Goal: Task Accomplishment & Management: Use online tool/utility

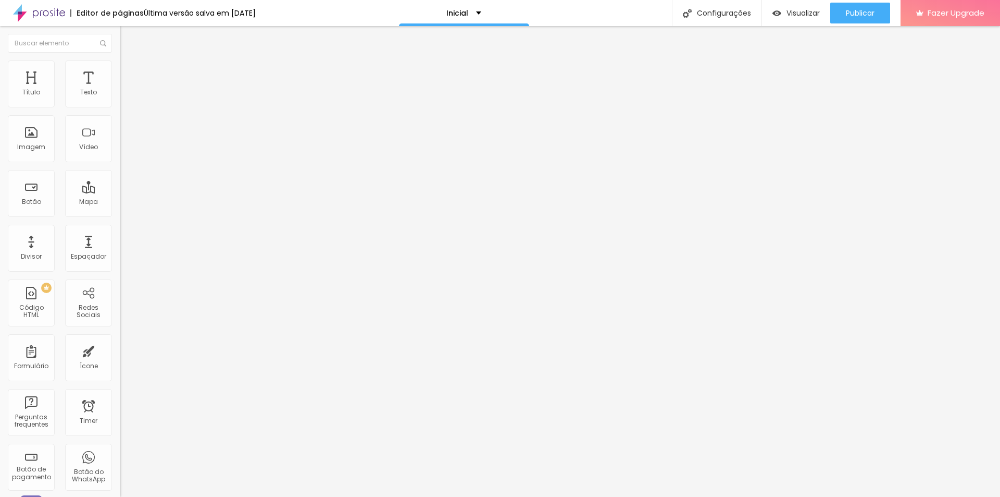
click at [120, 71] on li "Avançado" at bounding box center [180, 76] width 120 height 10
click at [120, 448] on div at bounding box center [180, 448] width 120 height 0
click at [120, 454] on div at bounding box center [180, 454] width 120 height 0
click at [120, 461] on div at bounding box center [180, 461] width 120 height 0
click at [120, 71] on li "Avançado" at bounding box center [180, 76] width 120 height 10
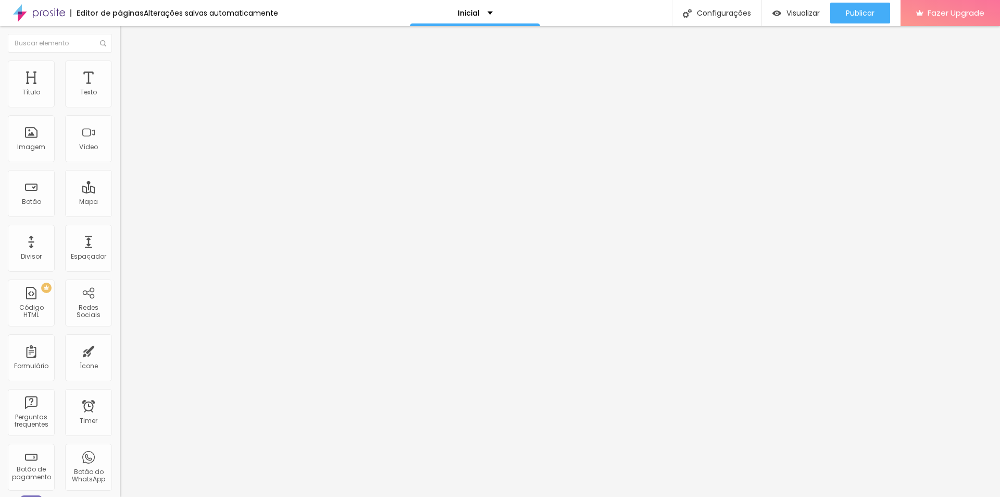
click at [120, 448] on div at bounding box center [180, 448] width 120 height 0
click at [120, 454] on div at bounding box center [180, 454] width 120 height 0
click at [120, 461] on div at bounding box center [180, 461] width 120 height 0
click at [120, 71] on img at bounding box center [124, 75] width 9 height 9
click at [120, 65] on img at bounding box center [124, 64] width 9 height 9
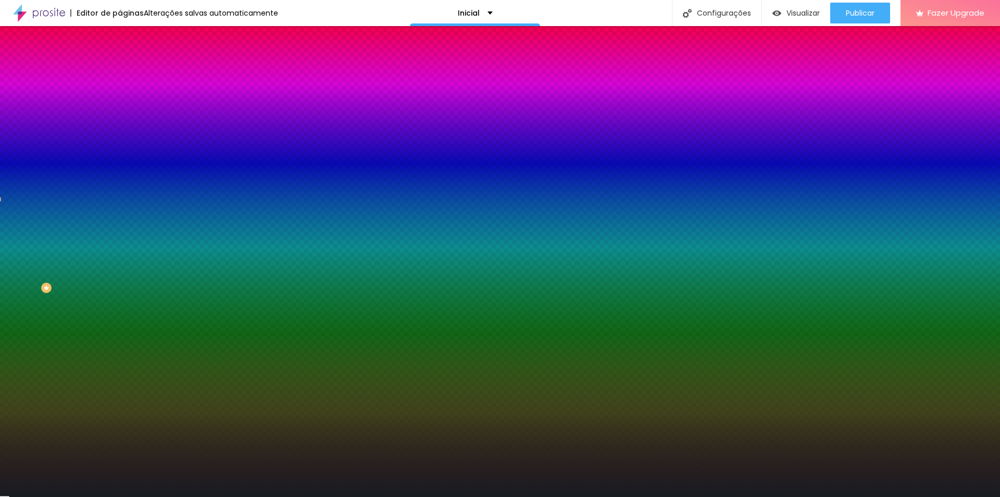
click at [120, 96] on span "Adicionar imagem" at bounding box center [153, 91] width 67 height 9
click at [120, 59] on li "Conteúdo" at bounding box center [180, 55] width 120 height 10
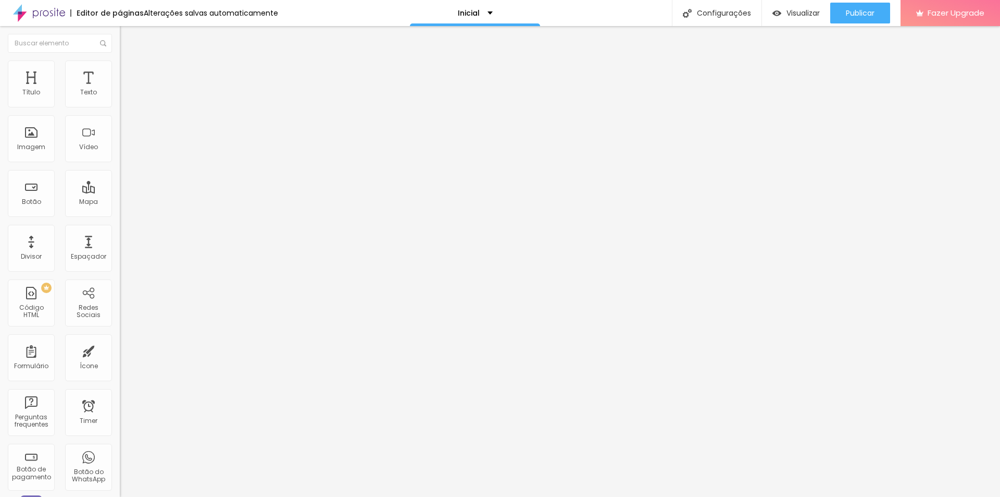
click at [120, 64] on img at bounding box center [124, 64] width 9 height 9
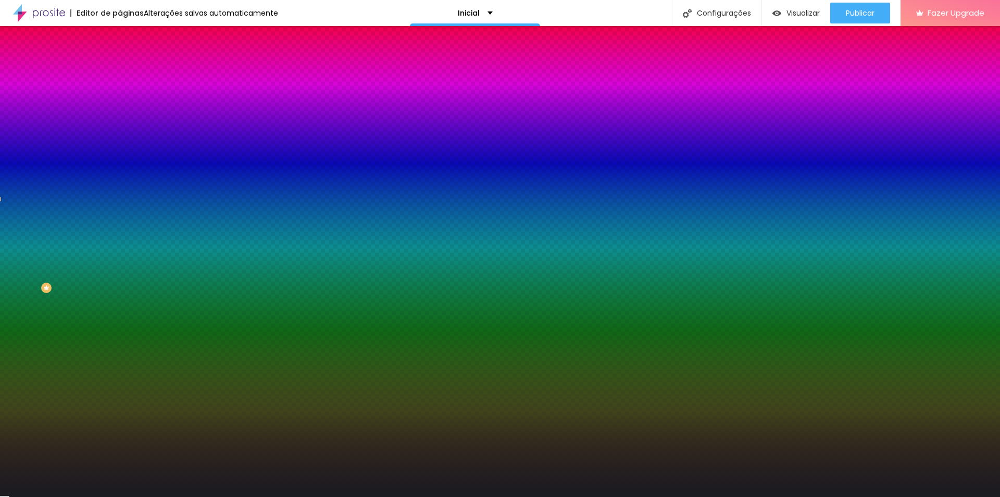
click at [120, 142] on div at bounding box center [180, 142] width 120 height 0
drag, startPoint x: 106, startPoint y: 280, endPoint x: 106, endPoint y: 190, distance: 90.7
click at [120, 152] on div "Cor de fundo Voltar ao padrão #191C21" at bounding box center [180, 137] width 120 height 29
click at [120, 142] on div at bounding box center [180, 142] width 120 height 0
drag, startPoint x: 103, startPoint y: 205, endPoint x: 116, endPoint y: 245, distance: 42.7
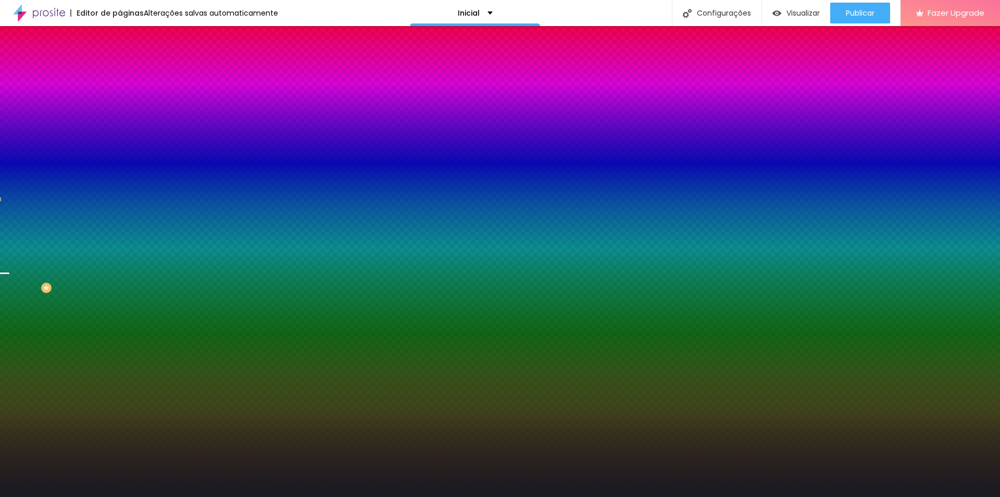
click at [120, 216] on div "Imagem de fundo Trocar imagem Efeito da Imagem Nenhum Nenhum Parallax Cor de fu…" at bounding box center [180, 148] width 120 height 135
click at [120, 374] on div "Editar Seção Conteúdo Estilo Avançado Imagem de fundo Trocar imagem Efeito da I…" at bounding box center [180, 261] width 120 height 470
click at [129, 73] on span "Avançado" at bounding box center [146, 77] width 34 height 9
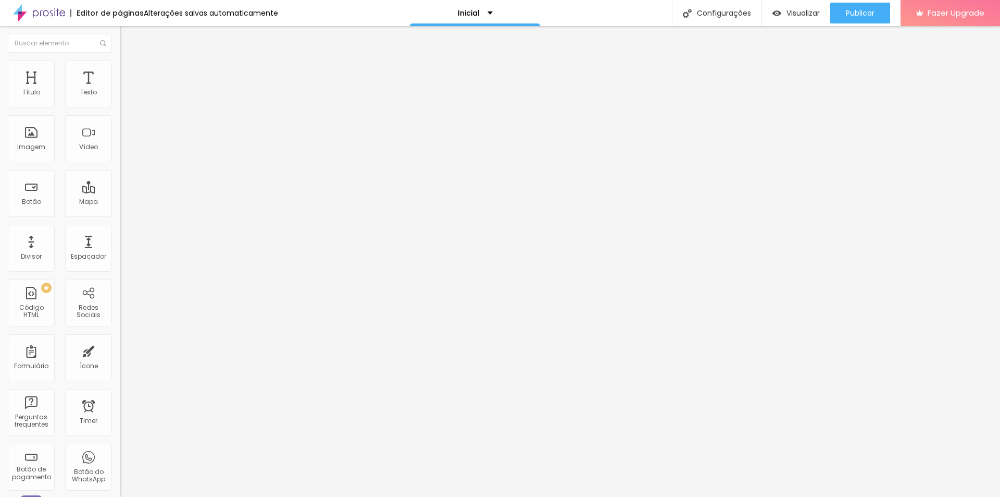
type input "5"
type input "10"
type input "15"
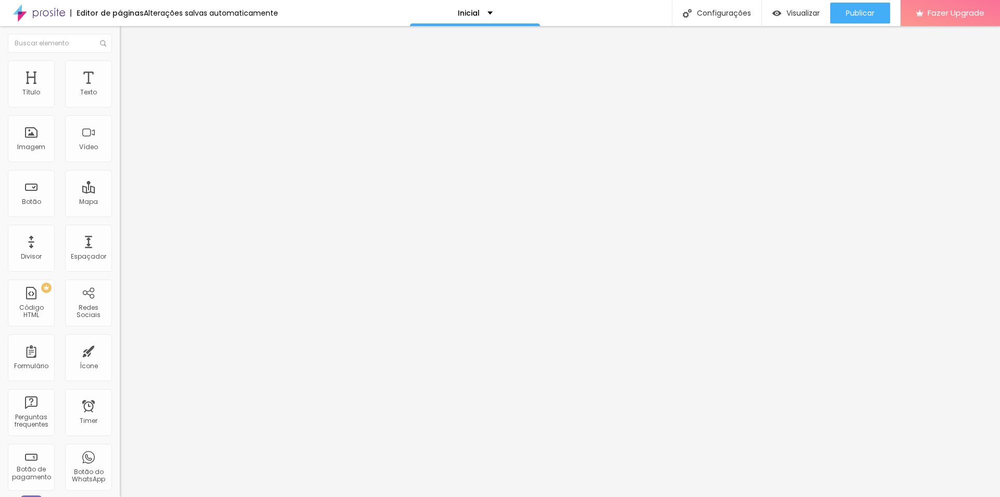
type input "15"
type input "10"
type input "5"
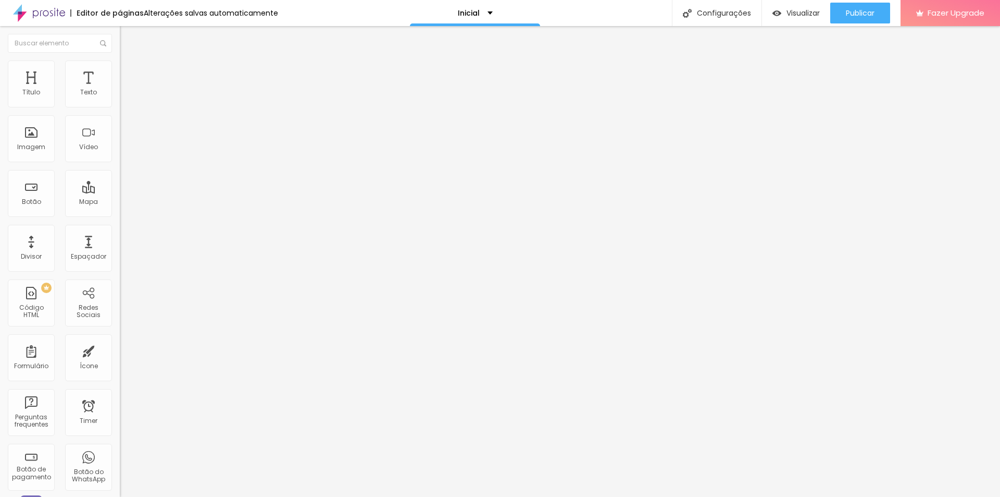
type input "0"
drag, startPoint x: 29, startPoint y: 105, endPoint x: 17, endPoint y: 105, distance: 12.0
click at [120, 202] on input "range" at bounding box center [153, 206] width 67 height 8
type input "23"
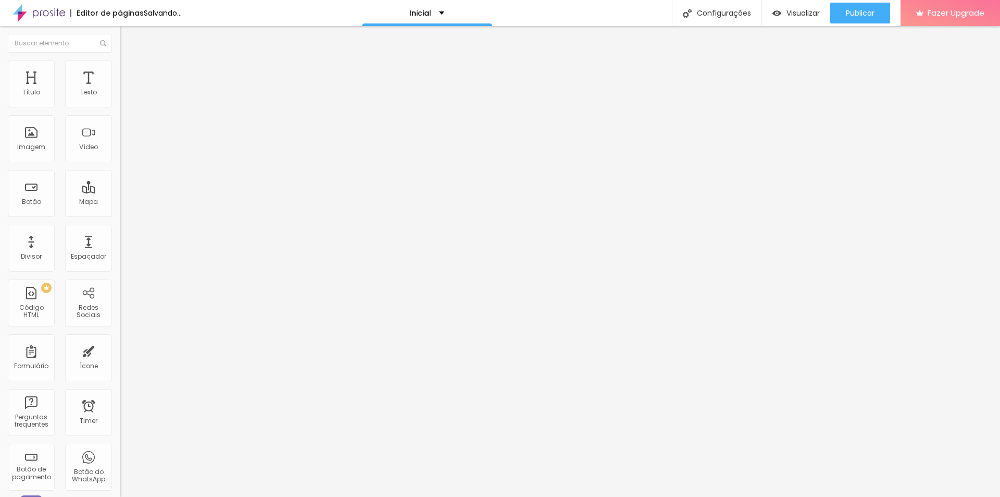
type input "23"
type input "192"
type input "245"
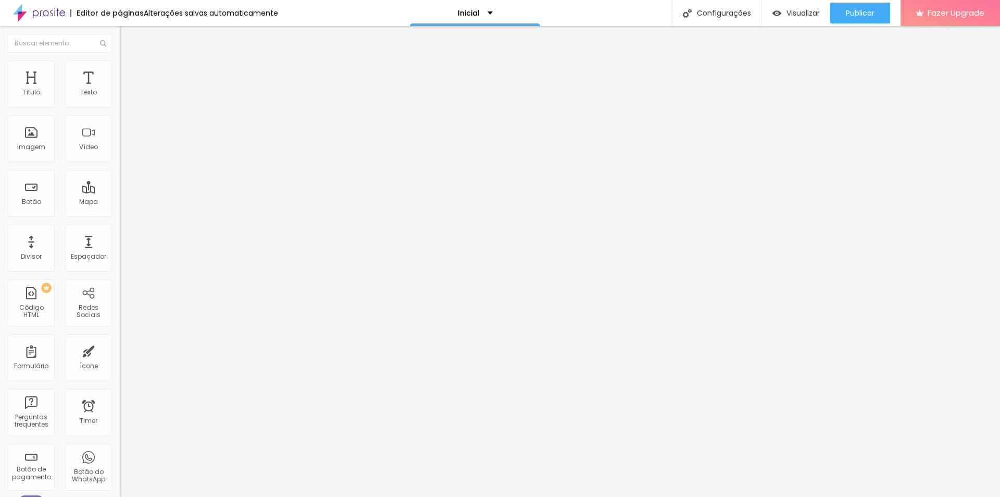
type input "266"
type input "339"
type input "345"
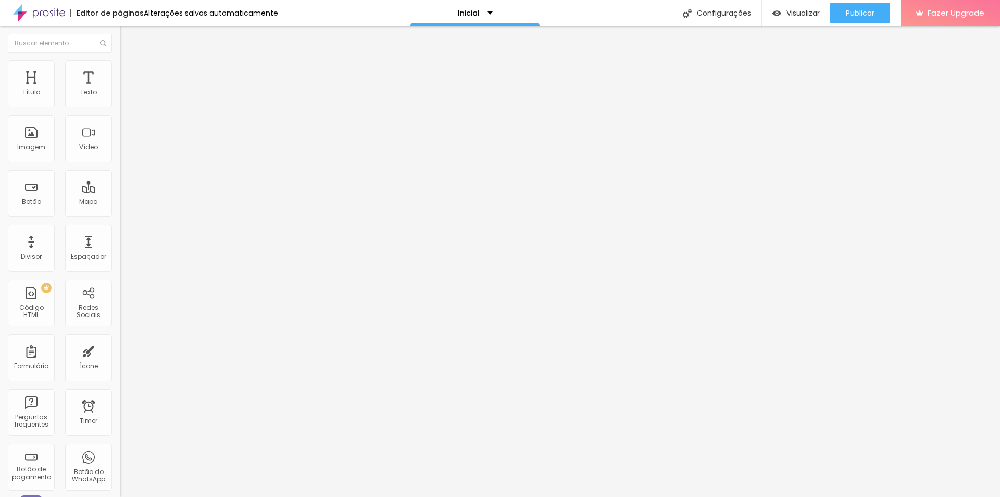
type input "345"
type input "355"
type input "408"
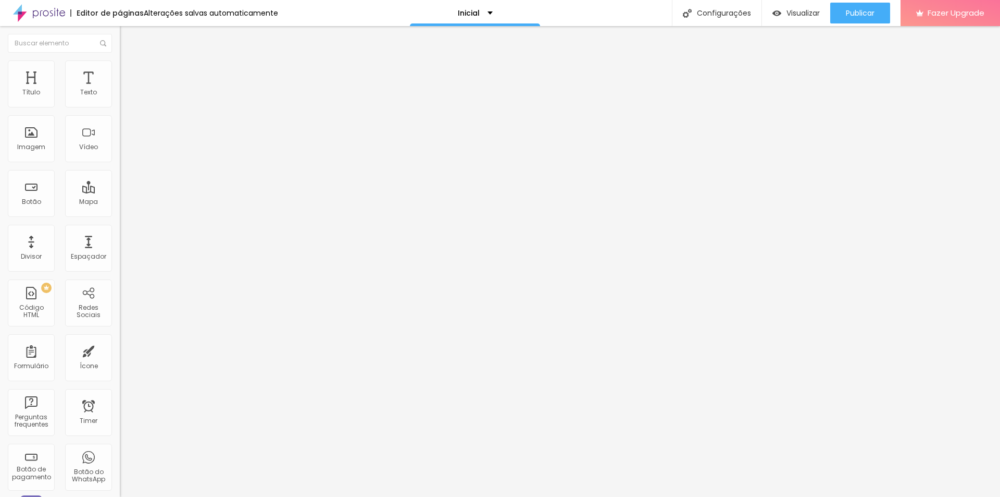
type input "439"
type input "461"
type input "466"
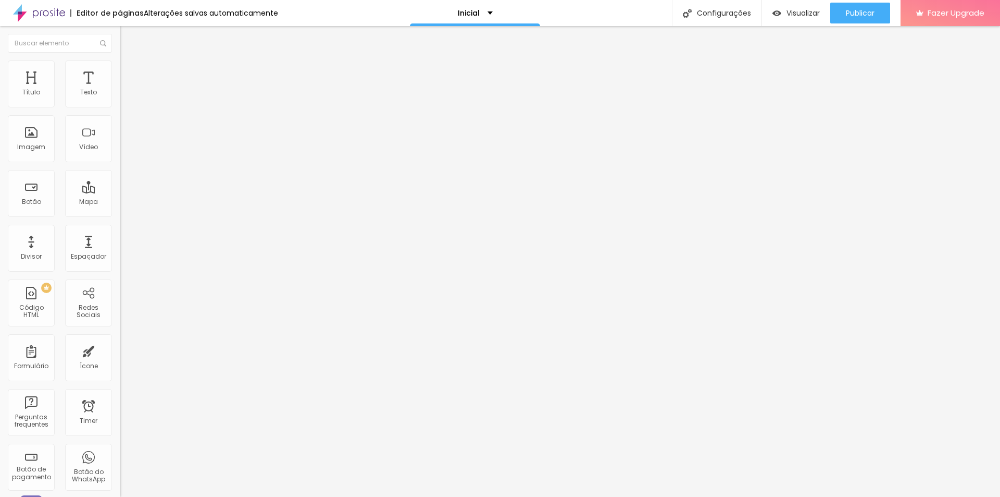
type input "466"
type input "445"
type input "439"
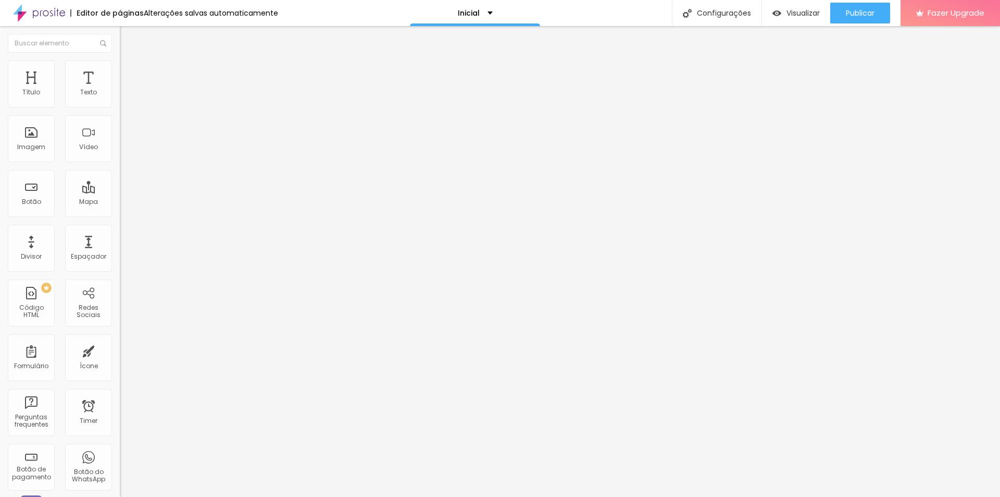
type input "429"
drag, startPoint x: 23, startPoint y: 122, endPoint x: 66, endPoint y: 130, distance: 43.3
type input "429"
click at [120, 350] on input "range" at bounding box center [153, 354] width 67 height 8
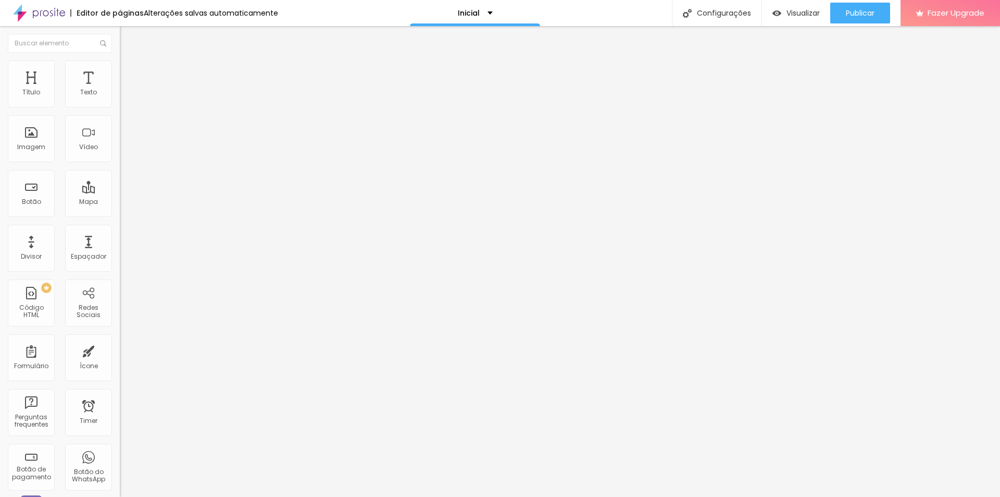
click at [120, 154] on button "button" at bounding box center [127, 148] width 15 height 11
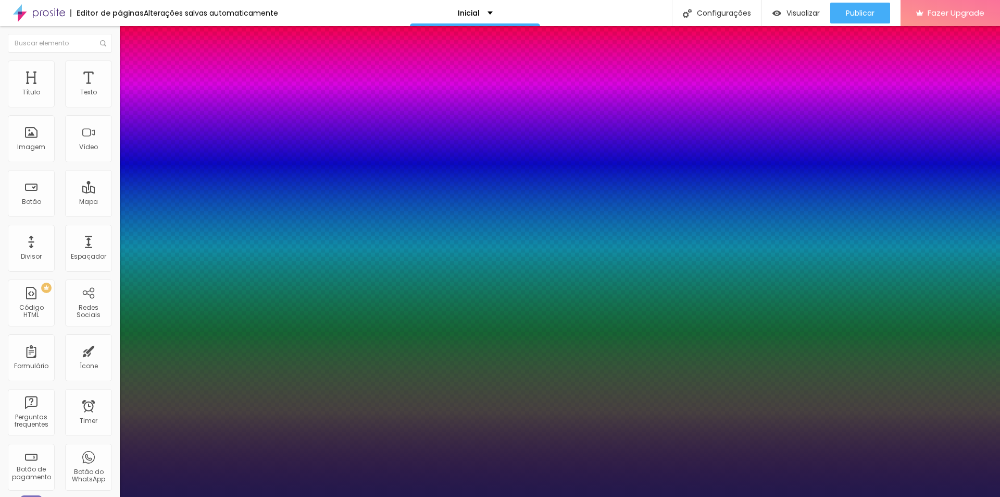
type input "1"
drag, startPoint x: 140, startPoint y: 298, endPoint x: 169, endPoint y: 307, distance: 30.2
type input "27"
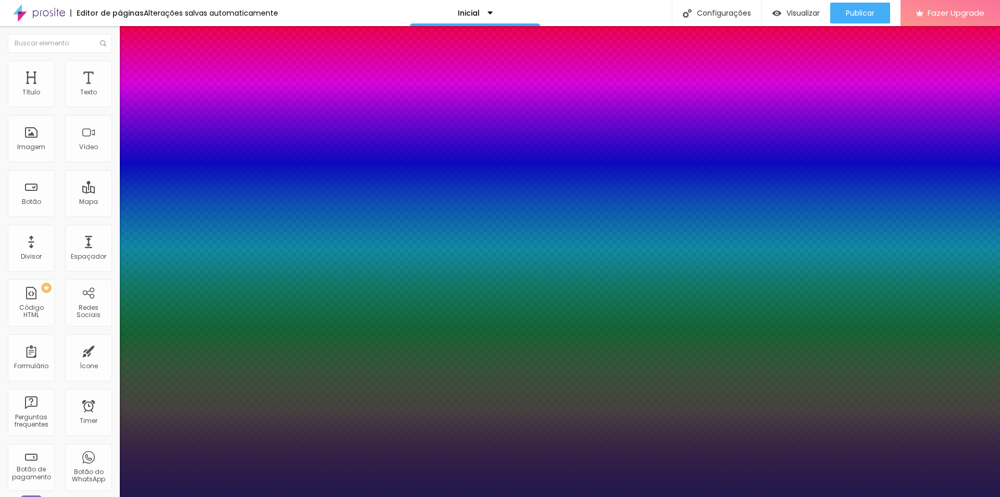
type input "1"
type input "39"
type input "1"
type input "44"
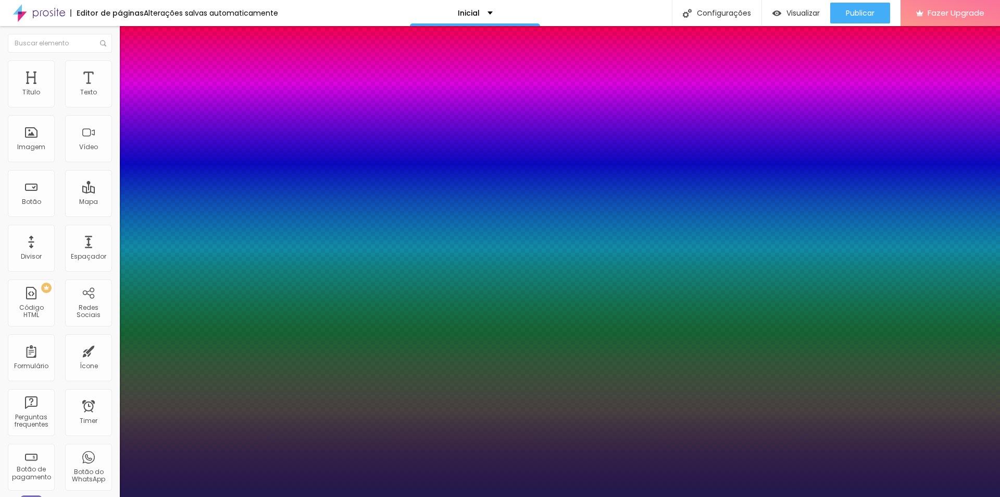
type input "44"
type input "1"
type input "46"
type input "1"
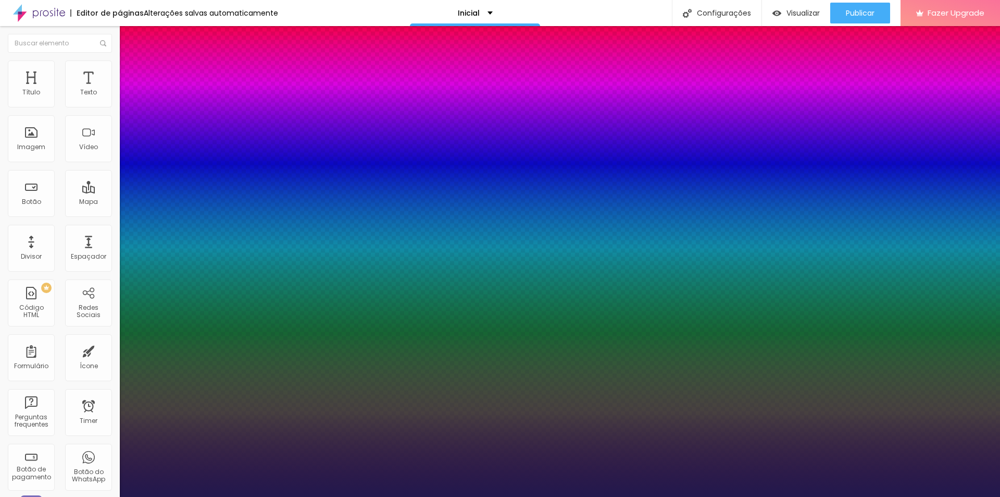
type input "51"
type input "1"
type input "53"
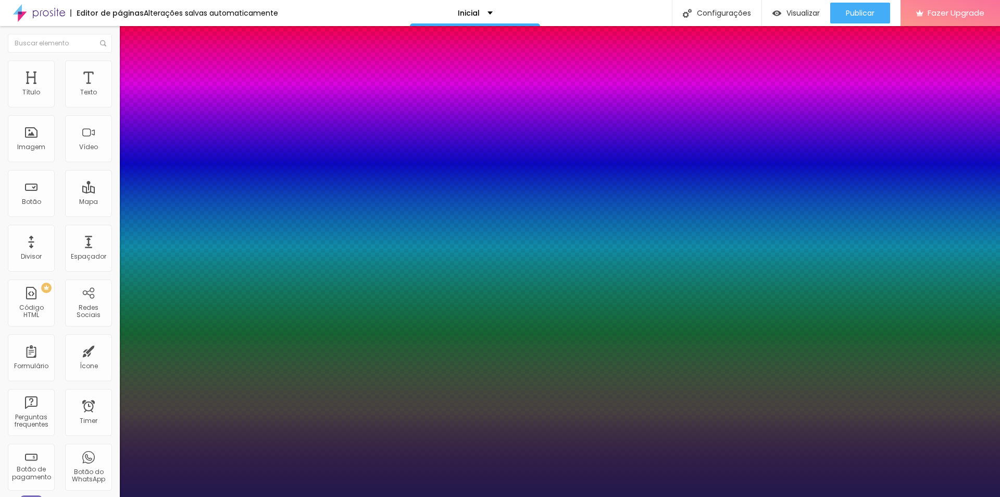
type input "1"
type input "54"
type input "1"
type input "60"
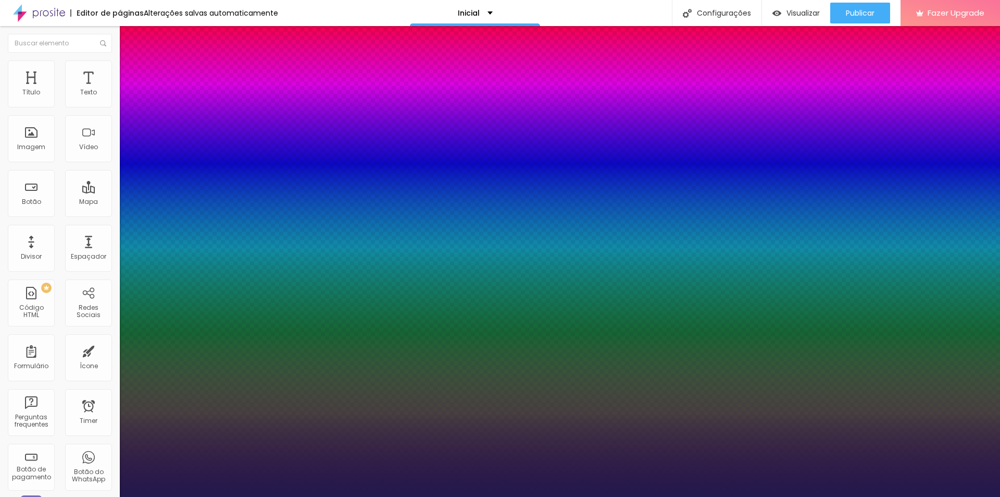
type input "60"
type input "1"
type input "66"
type input "1"
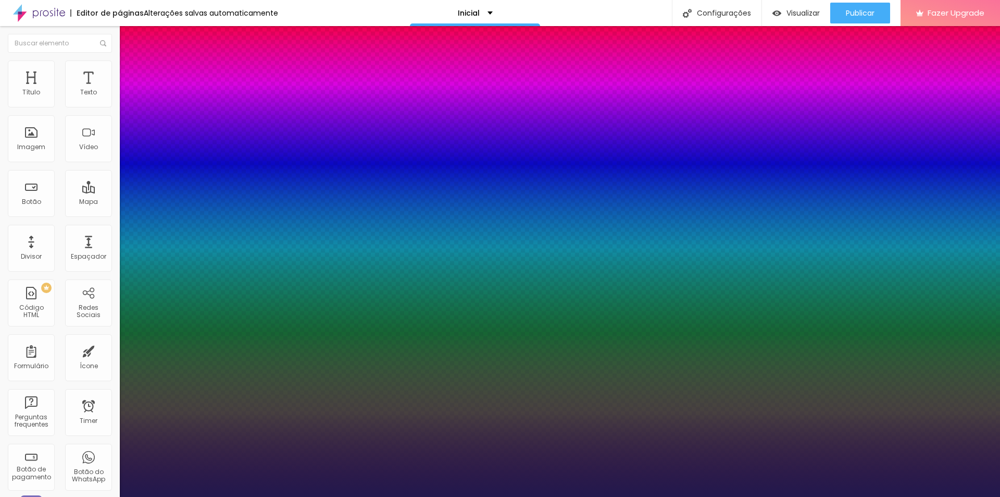
type input "68"
type input "1"
type input "69"
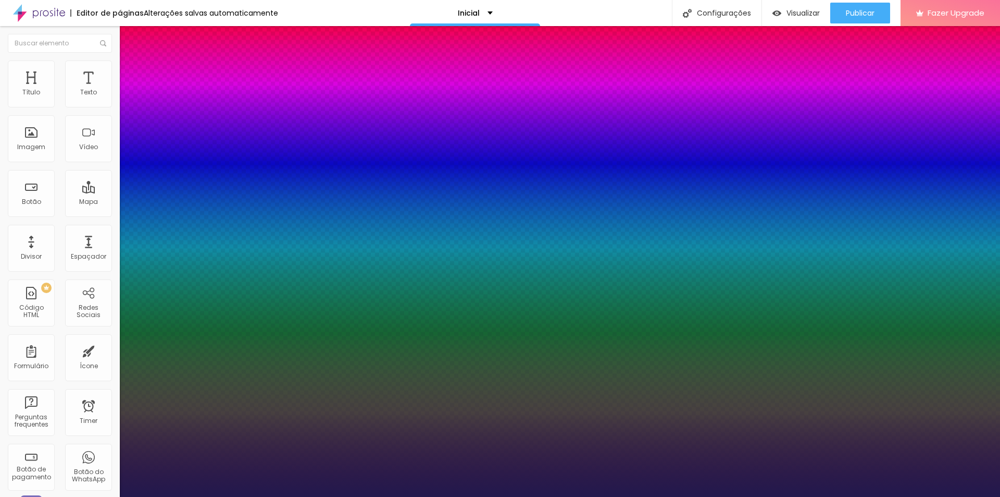
type input "1"
type input "66"
type input "1"
type input "63"
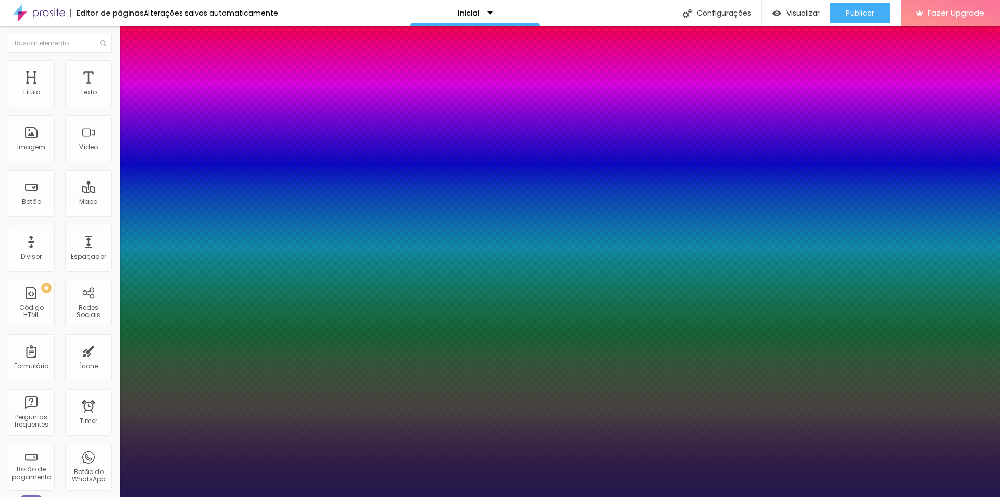
type input "63"
type input "1"
type input "62"
type input "1"
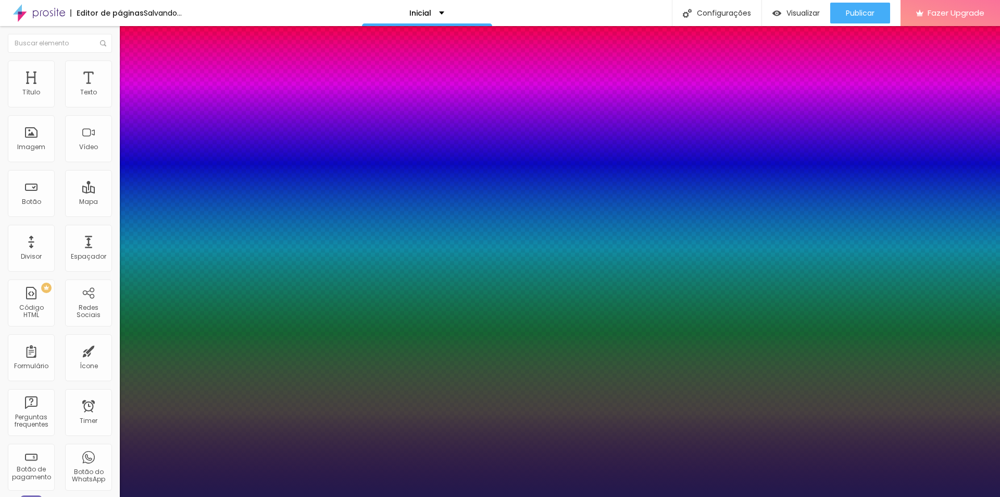
type input "57"
type input "1"
type input "56"
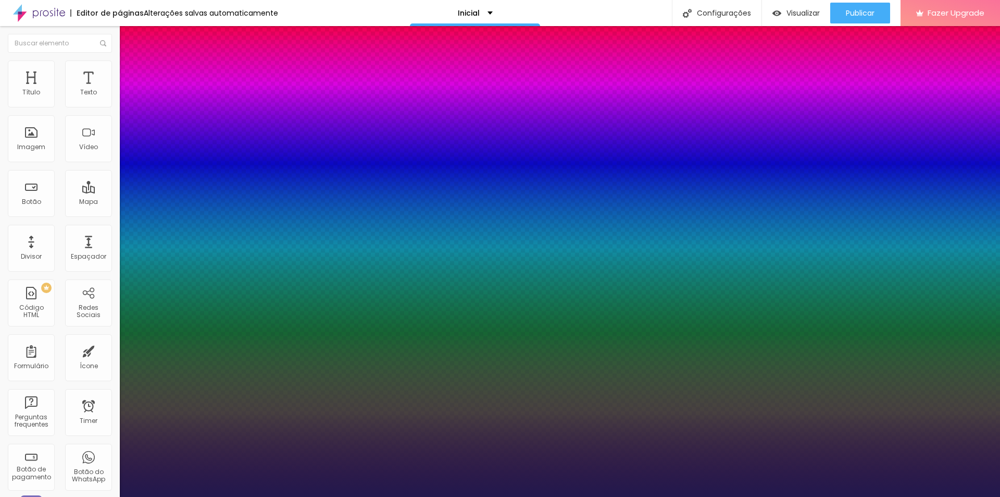
type input "1"
drag, startPoint x: 141, startPoint y: 295, endPoint x: 173, endPoint y: 301, distance: 32.2
type input "56"
type input "1"
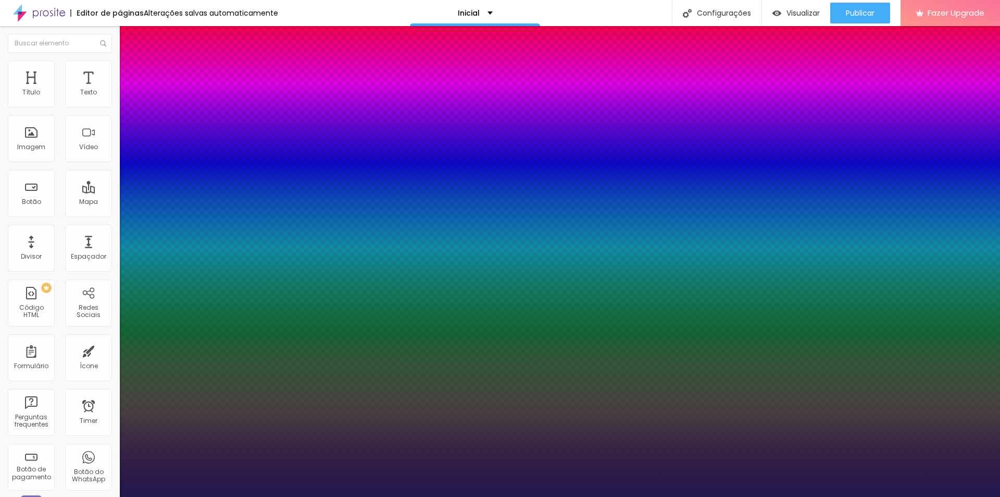
click at [408, 496] on div at bounding box center [500, 497] width 1000 height 0
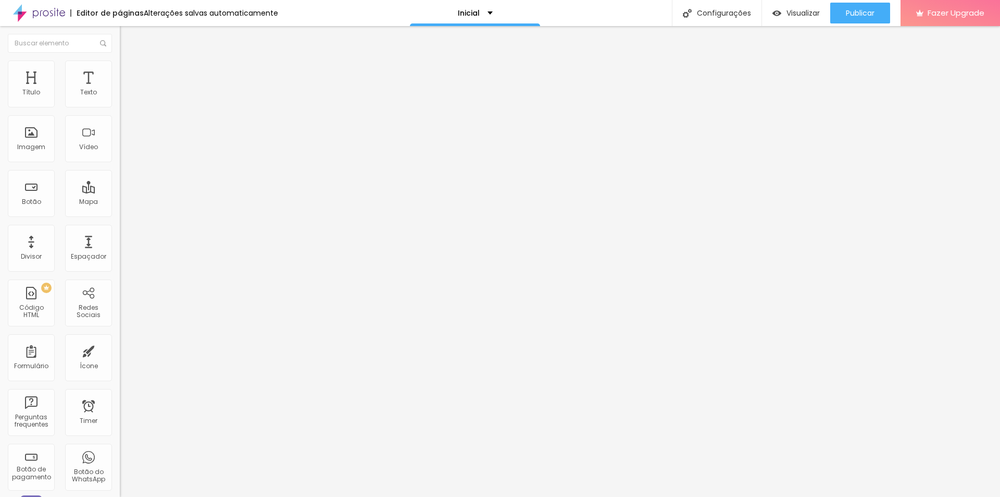
click at [124, 151] on icon "button" at bounding box center [127, 148] width 6 height 6
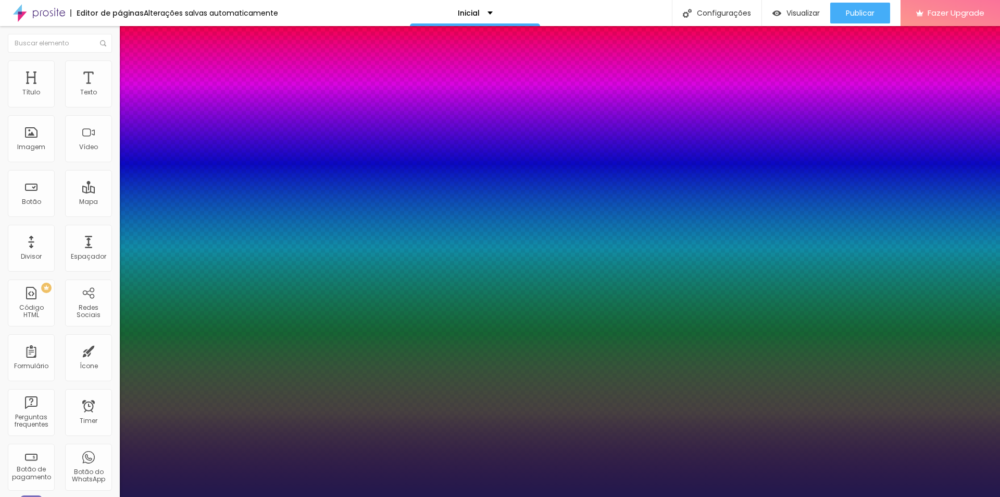
type input "1"
type input "#19214D"
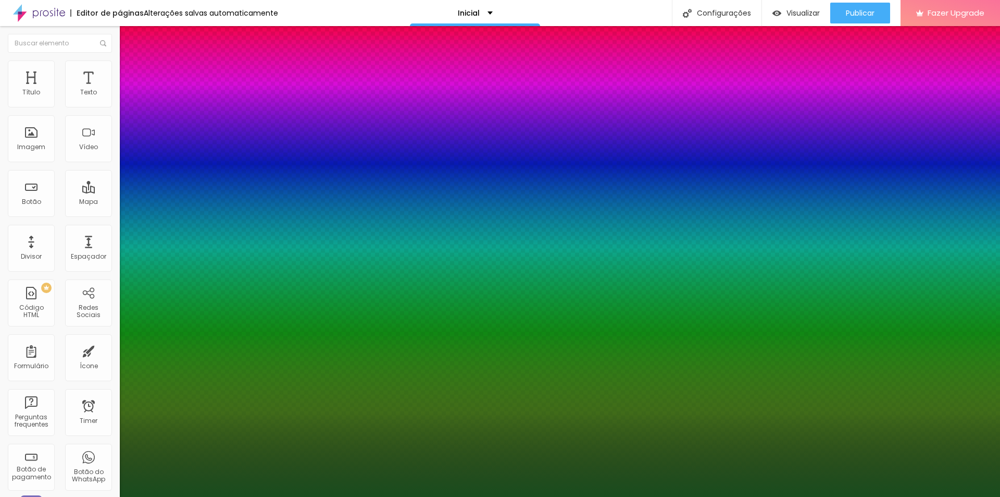
type input "1"
type input "#194D2A"
type input "1"
type input "#194D1E"
type input "1"
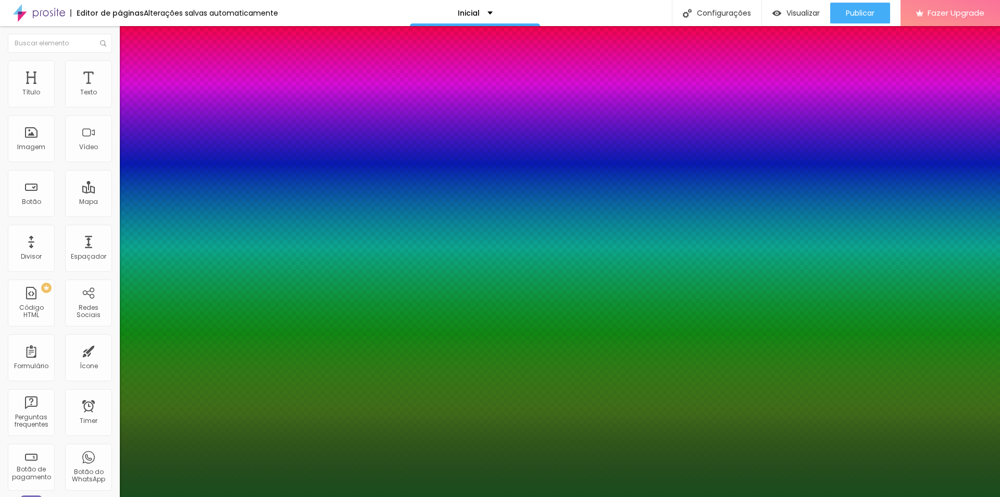
type input "#1F4D19"
type input "1"
type input "#254D19"
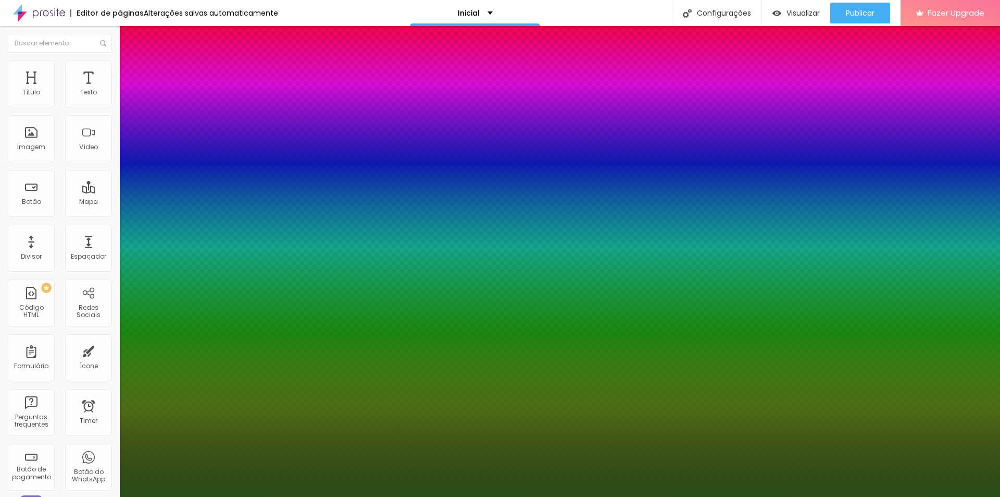
type input "1"
type input "#294D19"
type input "1"
type input "#334D19"
type input "1"
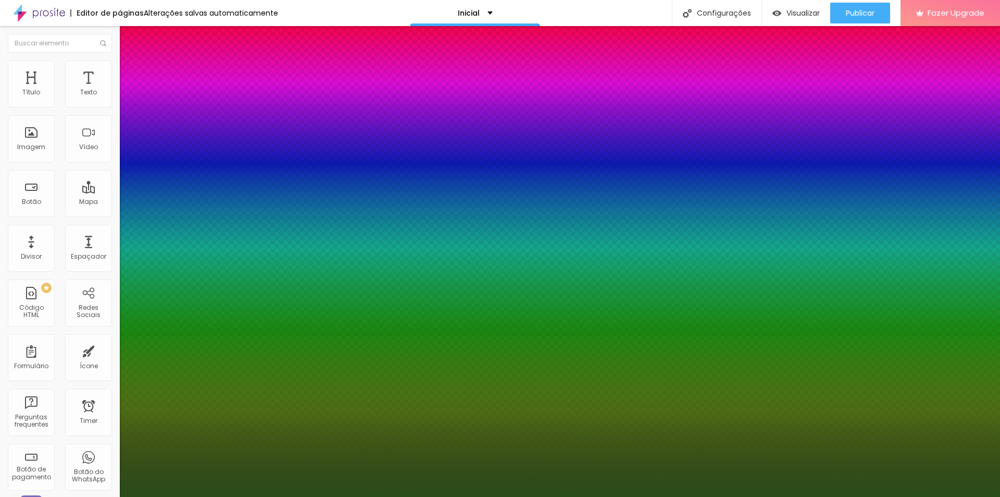
type input "#404D19"
type input "1"
type input "#424D19"
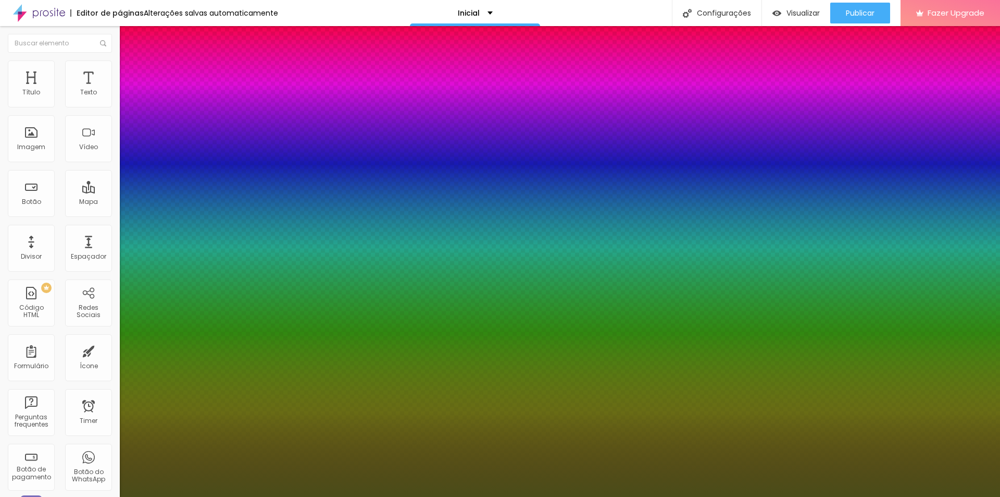
type input "1"
type input "#4A4D19"
type input "1"
type input "#4D4719"
type input "1"
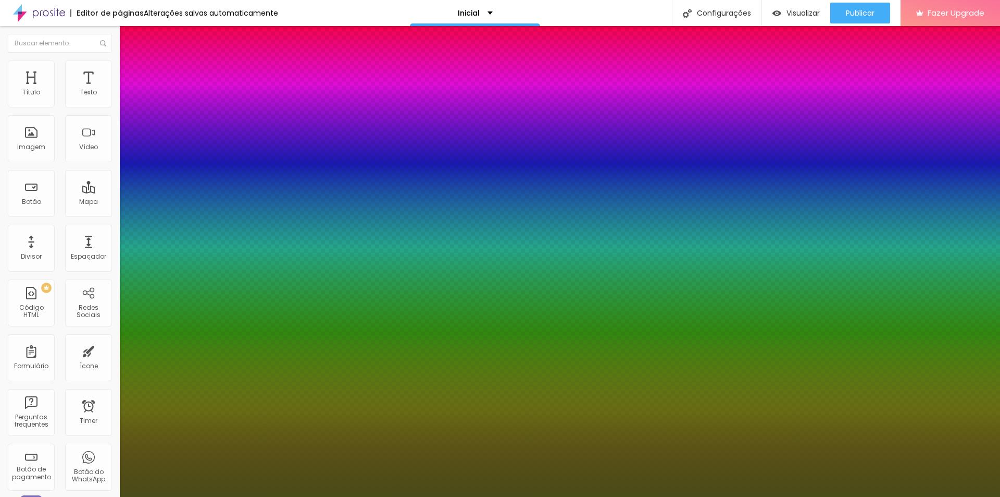
type input "#4D3319"
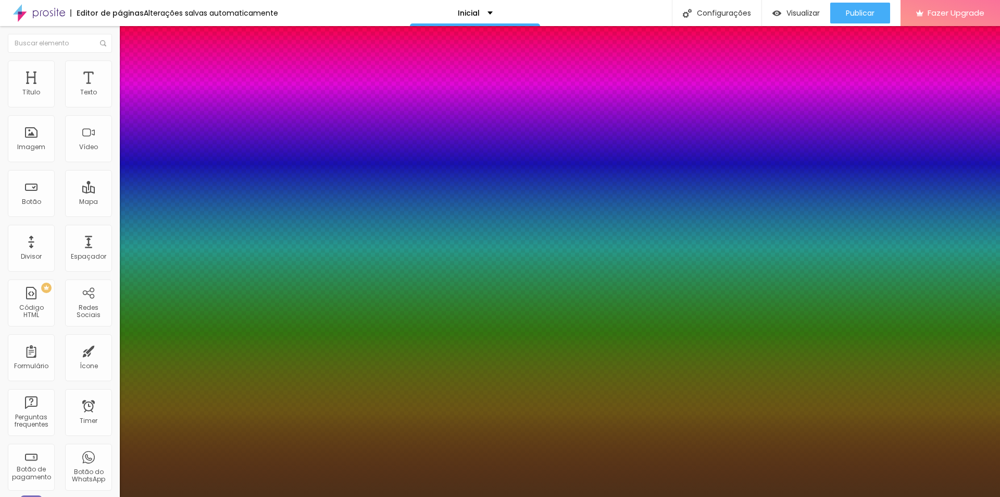
type input "1"
type input "#4D3119"
type input "1"
type input "#4D2F19"
drag, startPoint x: 225, startPoint y: 445, endPoint x: 219, endPoint y: 473, distance: 28.7
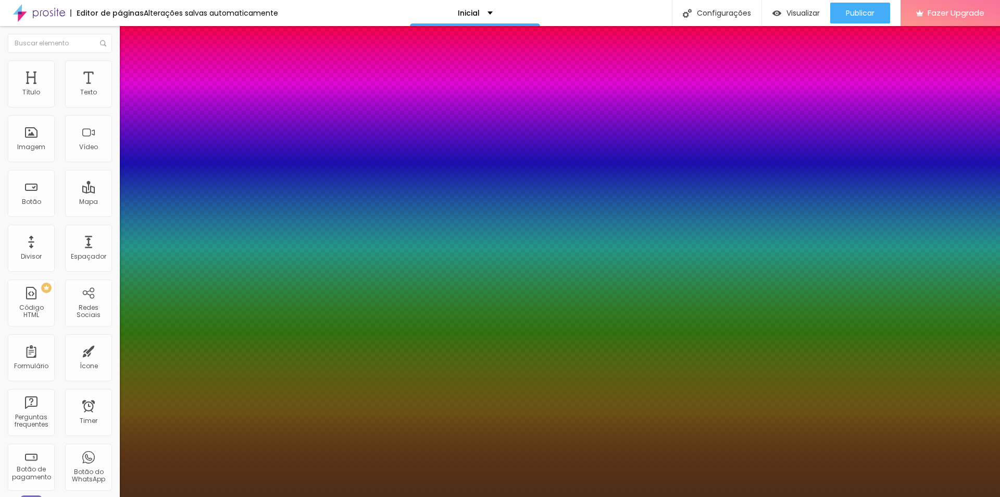
click at [219, 473] on div at bounding box center [500, 248] width 1000 height 497
type input "1"
type input "#5E371A"
type input "1"
type input "#6C3C1A"
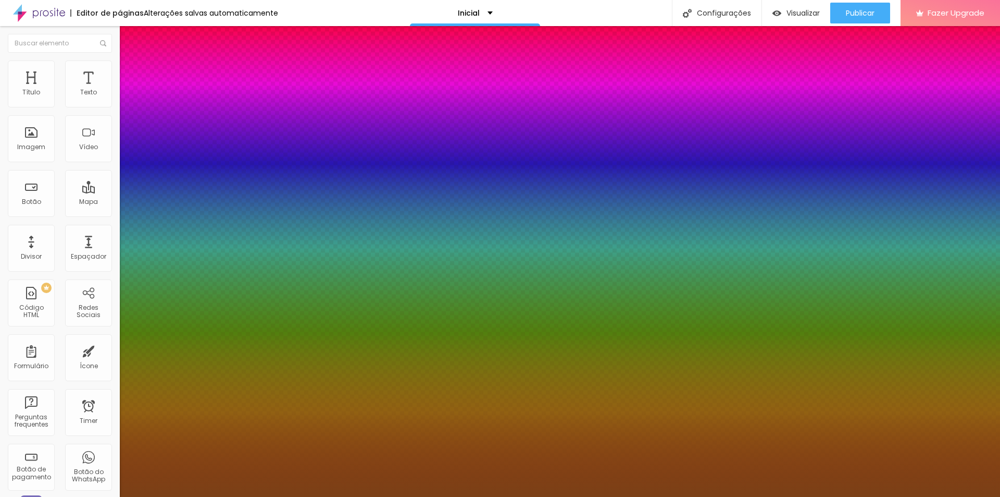
type input "1"
type input "#BA4F02"
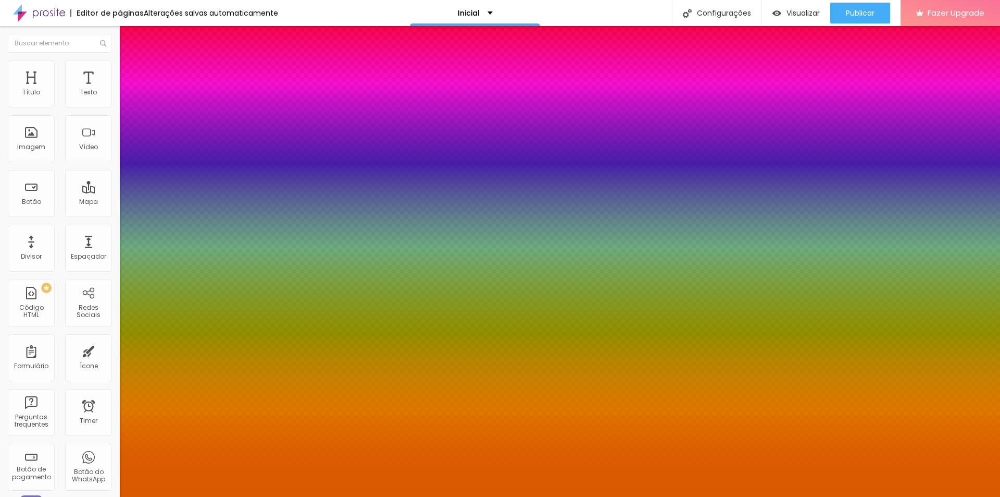
type input "1"
type input "#CD5600"
type input "1"
type input "#D85B00"
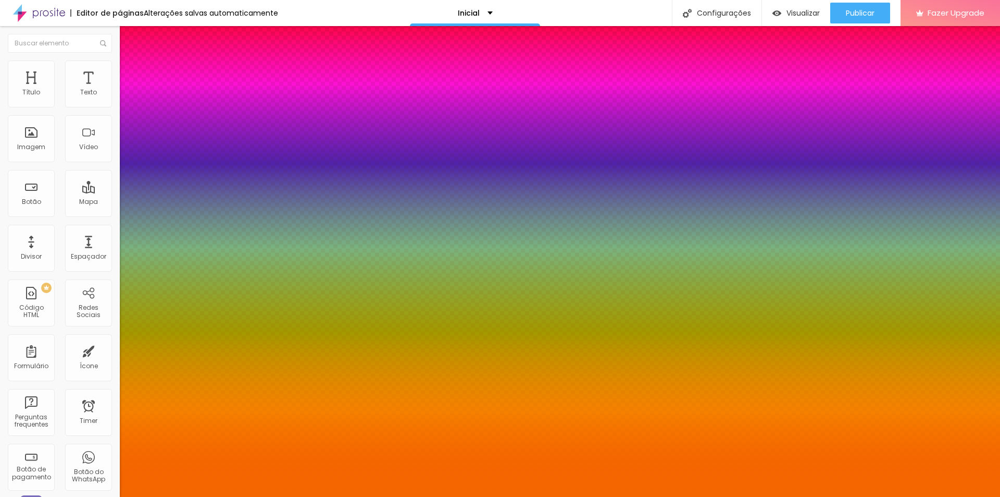
type input "1"
type input "#ED6400"
type input "1"
type input "#F46700"
type input "1"
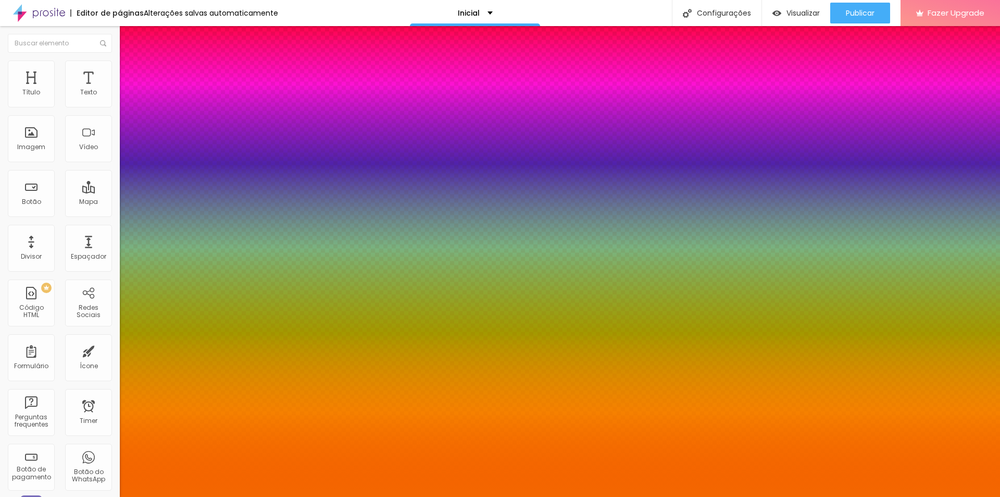
type input "#F76800"
type input "1"
type input "#FF6B00"
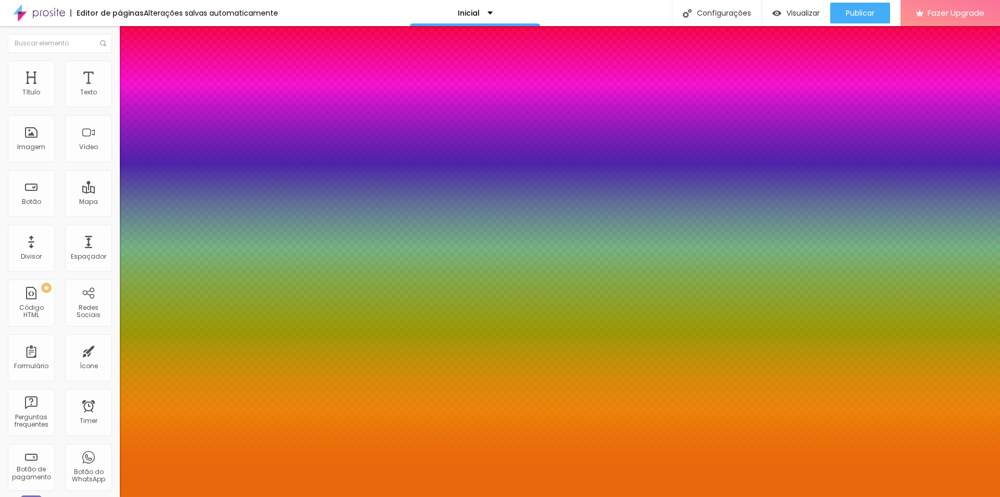
type input "1"
type input "#E9690C"
type input "1"
type input "#E86B10"
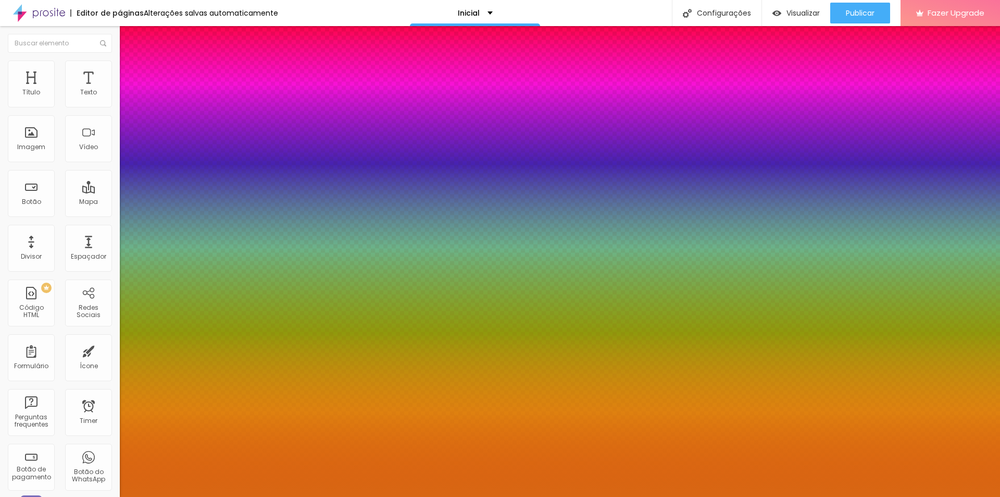
type input "1"
type input "#E4690F"
type input "1"
type input "#DC6914"
type input "1"
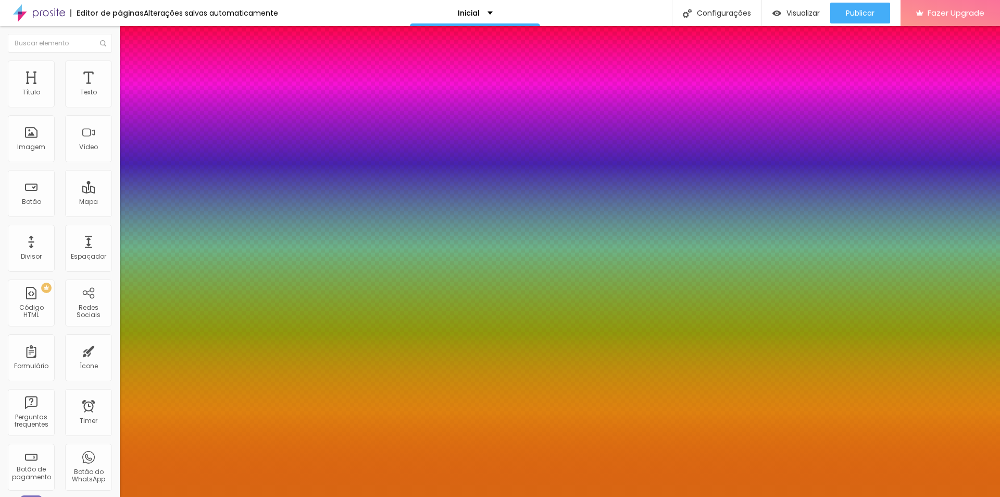
type input "#E96E15"
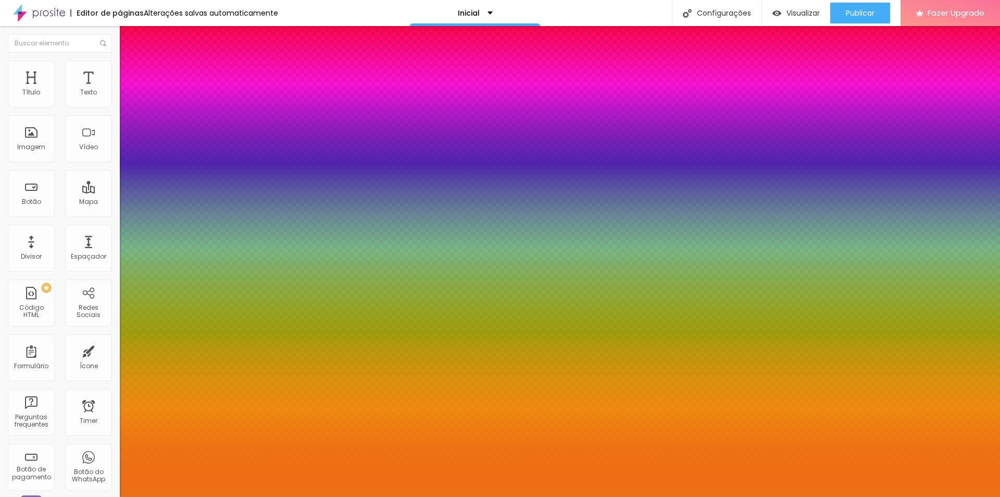
type input "1"
type input "#ED7015"
type input "1"
type input "#EF7115"
type input "1"
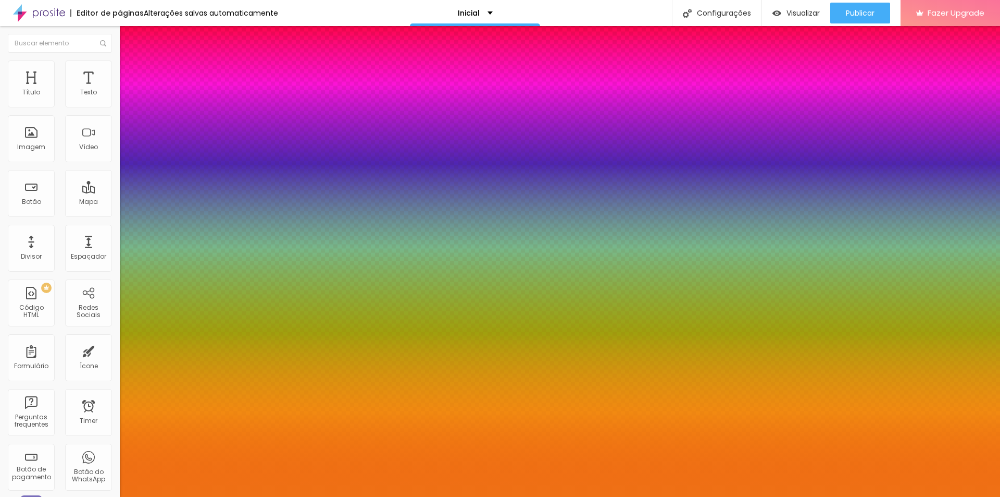
type input "#ED6F13"
drag, startPoint x: 194, startPoint y: 449, endPoint x: 207, endPoint y: 406, distance: 44.8
click at [207, 406] on div at bounding box center [500, 248] width 1000 height 497
type input "1"
click at [357, 496] on div at bounding box center [500, 497] width 1000 height 0
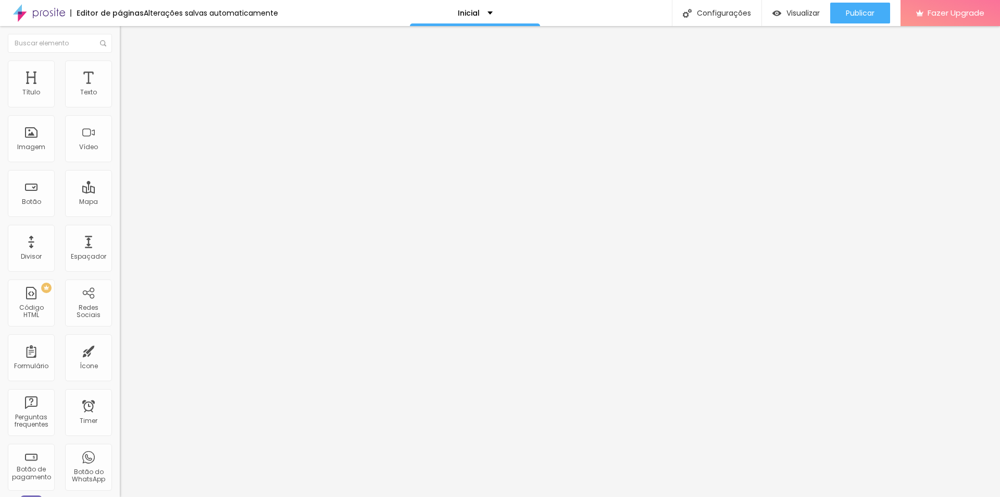
click at [120, 59] on img at bounding box center [124, 54] width 9 height 9
click at [128, 36] on div "Editar Seção" at bounding box center [158, 38] width 61 height 8
click at [78, 464] on div "Botão do WhatsApp" at bounding box center [88, 466] width 47 height 47
drag, startPoint x: 108, startPoint y: 117, endPoint x: 29, endPoint y: 119, distance: 78.7
click at [120, 119] on div "[PHONE_NUMBER] + 55" at bounding box center [180, 210] width 120 height 228
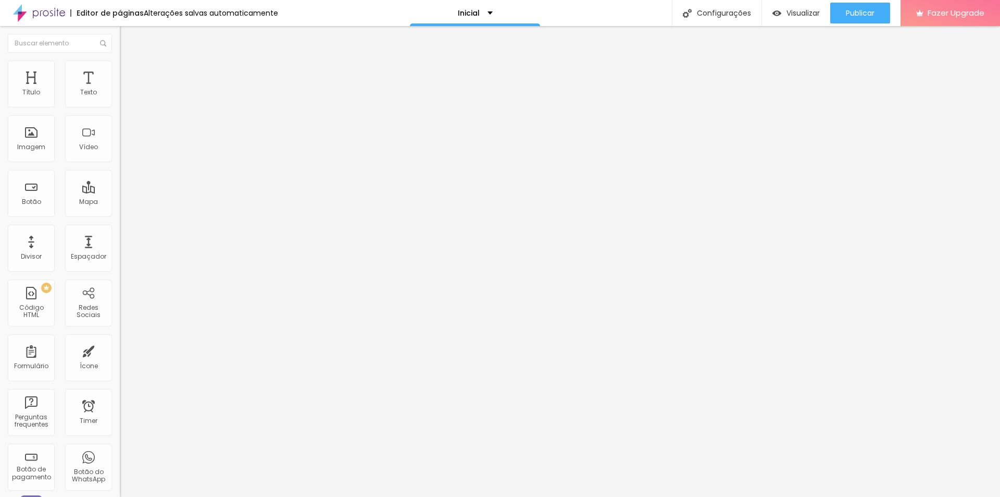
type input "[PHONE_NUMBER]"
click at [120, 328] on div "Editar Botão do WhatsApp Conteúdo Estilo Avançado Número do WhatsApp * [PHONE_N…" at bounding box center [180, 261] width 120 height 470
drag, startPoint x: 88, startPoint y: 183, endPoint x: 81, endPoint y: 191, distance: 11.1
click at [120, 360] on textarea "Olá, cheguei até você pela página {page_title} e gostaria de mais informações" at bounding box center [179, 369] width 118 height 18
type textarea "Olá, cheguei até você pelo seu site e gostaria de mais informações"
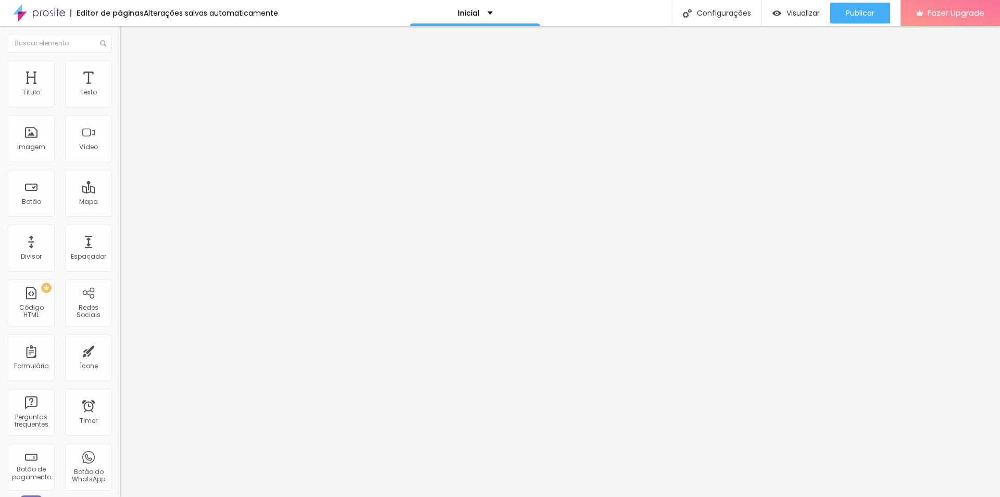
click at [120, 404] on img at bounding box center [123, 407] width 7 height 7
click at [120, 78] on li "Estilo" at bounding box center [180, 74] width 120 height 10
drag, startPoint x: 32, startPoint y: 162, endPoint x: 42, endPoint y: 164, distance: 10.6
click at [120, 311] on div at bounding box center [180, 315] width 120 height 9
type input "15"
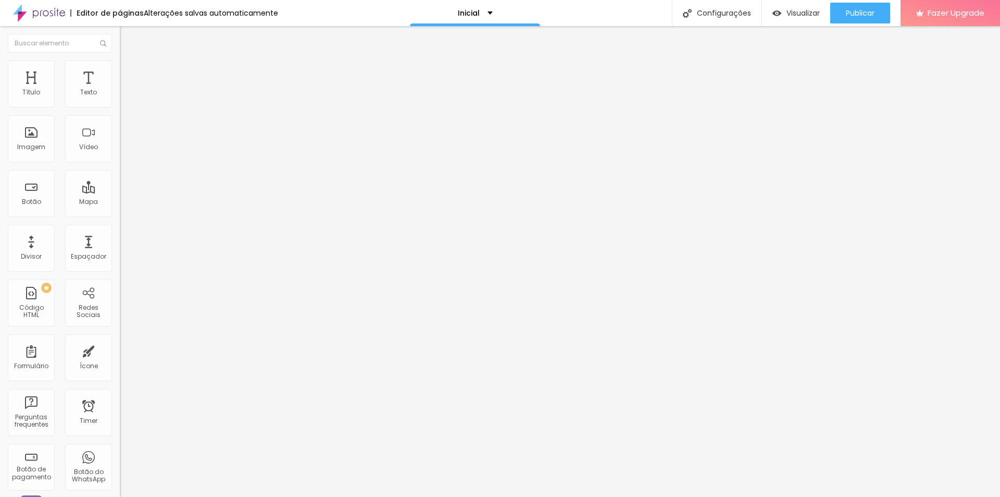
type input "15"
type input "16"
type input "17"
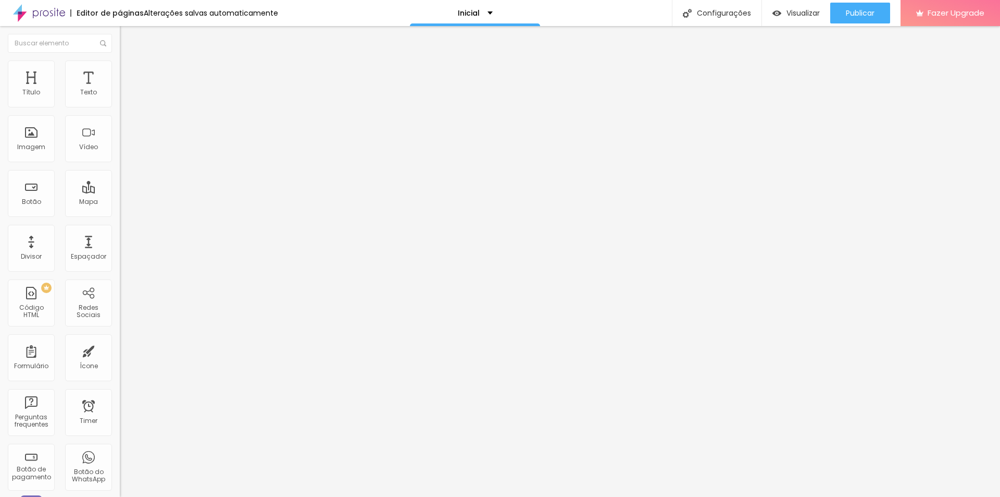
type input "18"
drag, startPoint x: 49, startPoint y: 164, endPoint x: 98, endPoint y: 163, distance: 49.5
type input "18"
click at [120, 311] on input "range" at bounding box center [153, 315] width 67 height 8
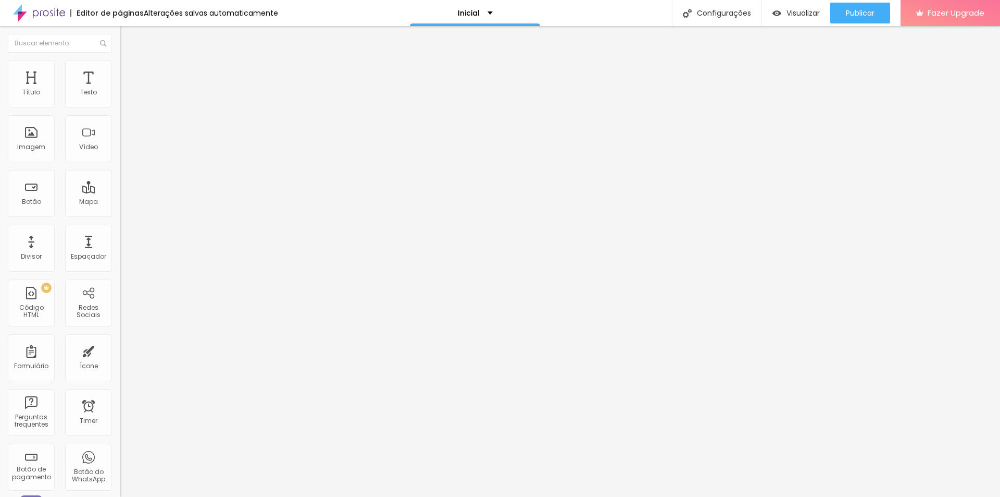
click at [120, 342] on span "Verde claro" at bounding box center [138, 346] width 36 height 9
click at [120, 358] on span "Verde escuro" at bounding box center [141, 362] width 42 height 9
click at [120, 370] on span "Arredondada" at bounding box center [142, 374] width 44 height 9
click at [120, 377] on span "Reta" at bounding box center [127, 381] width 15 height 9
click at [124, 172] on img at bounding box center [127, 175] width 6 height 6
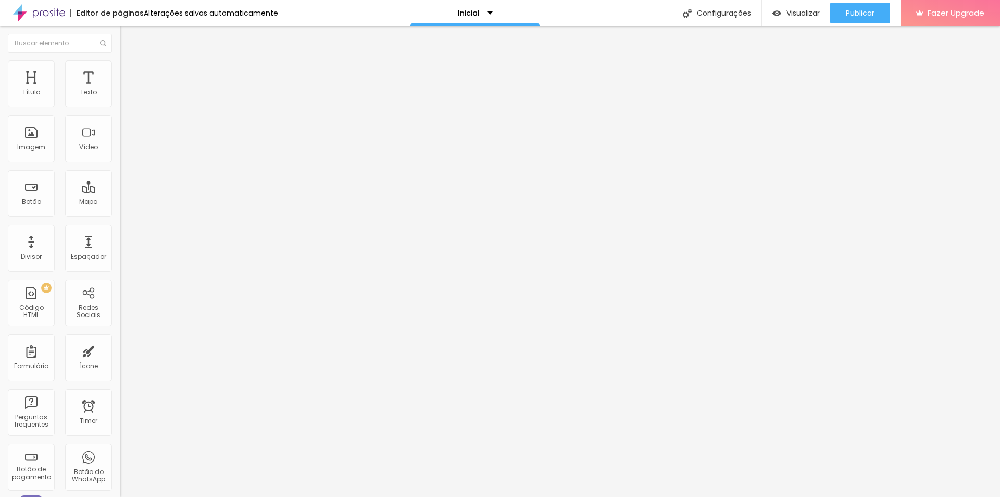
radio input "false"
click at [124, 172] on img at bounding box center [127, 175] width 6 height 6
radio input "false"
radio input "true"
click at [124, 172] on img at bounding box center [127, 175] width 6 height 6
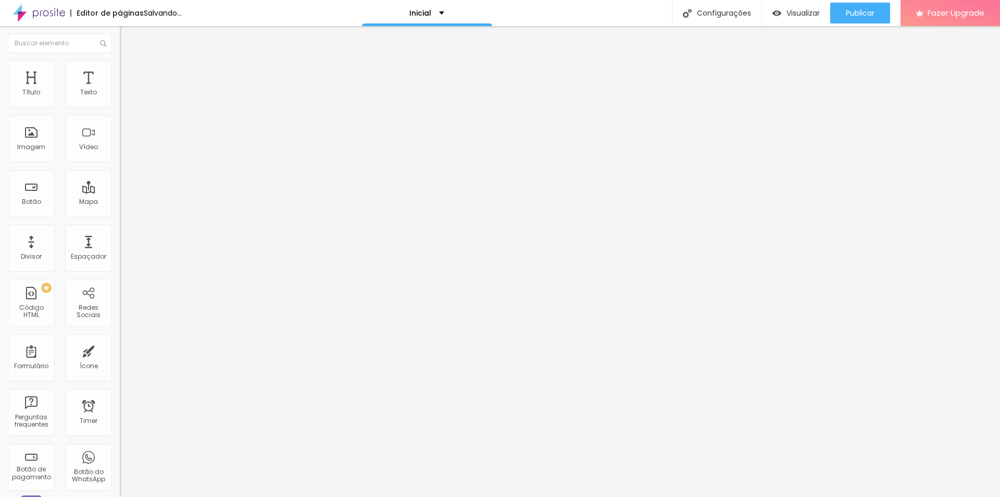
radio input "true"
radio input "false"
click at [129, 82] on span "Avançado" at bounding box center [146, 86] width 34 height 9
type input "22"
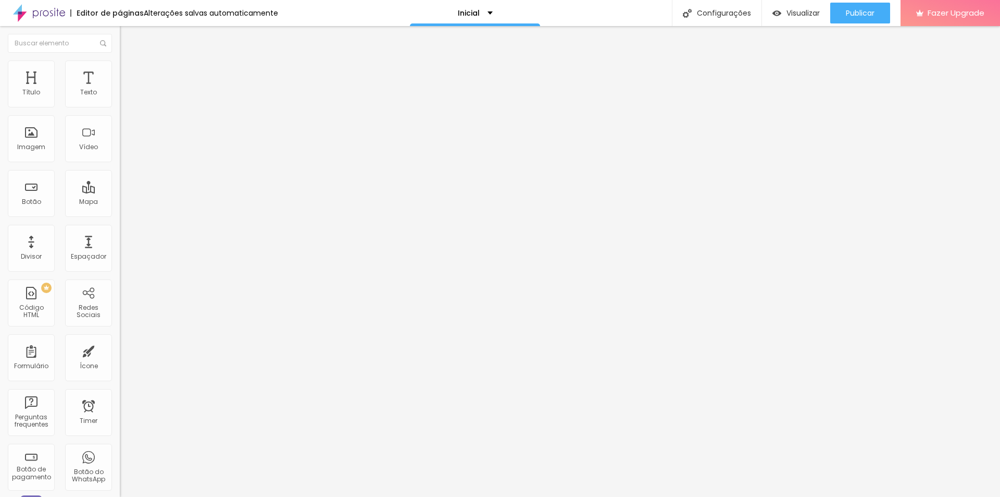
type input "39"
type input "30"
type input "14"
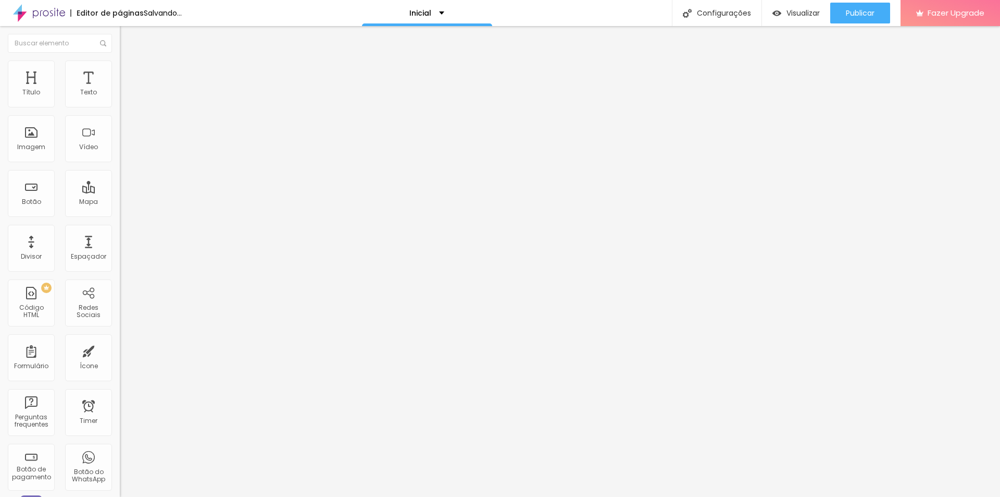
type input "14"
type input "12"
click at [120, 358] on input "range" at bounding box center [153, 362] width 67 height 8
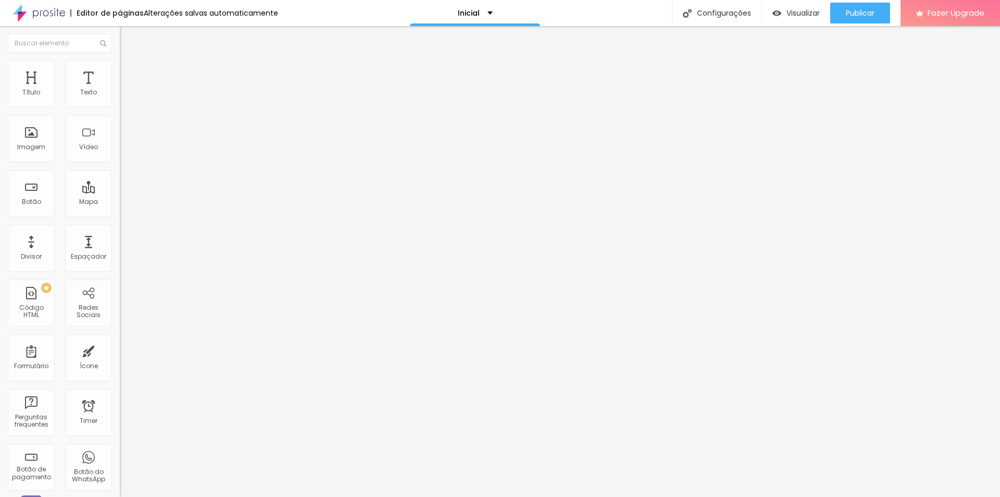
drag, startPoint x: 32, startPoint y: 107, endPoint x: 55, endPoint y: 116, distance: 25.1
click at [120, 116] on div "10 Espaço de cima" at bounding box center [180, 163] width 120 height 147
type input "11"
type input "29"
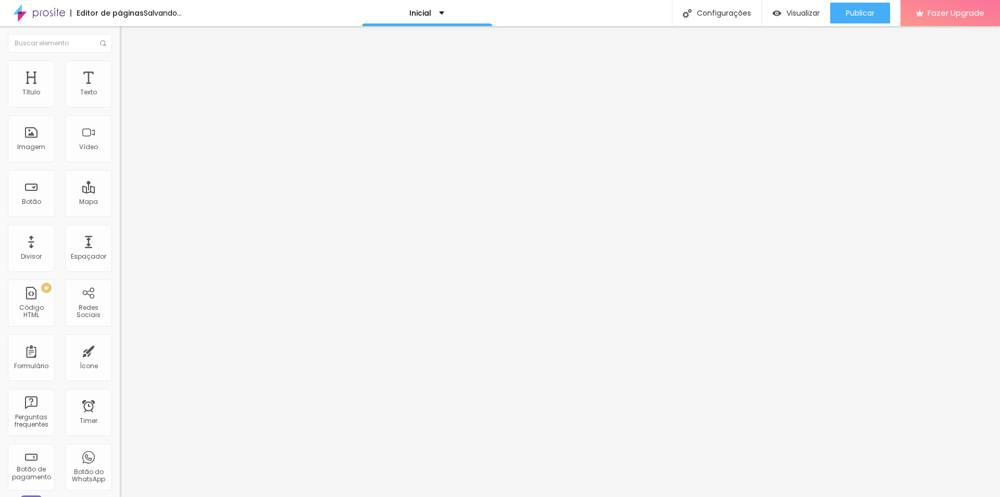
type input "29"
type input "27"
type input "26"
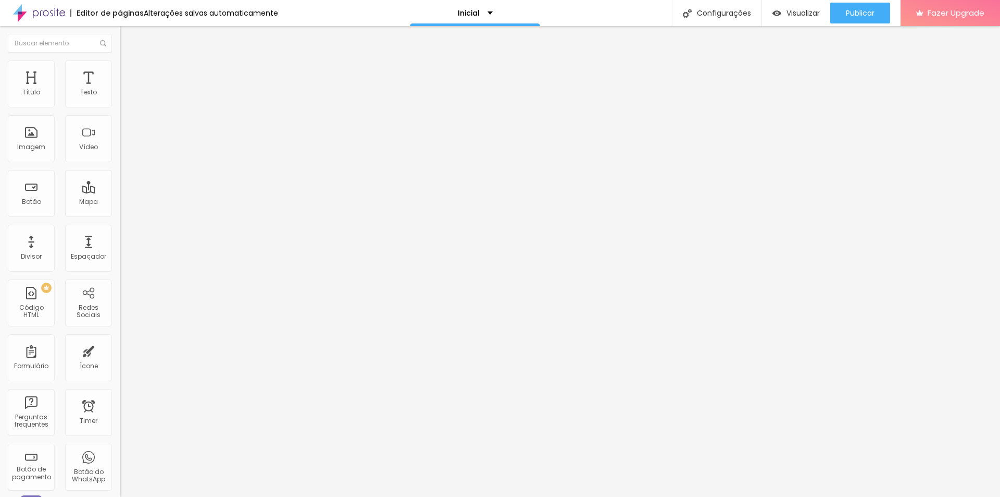
type input "16"
type input "15"
drag, startPoint x: 29, startPoint y: 108, endPoint x: 34, endPoint y: 114, distance: 8.1
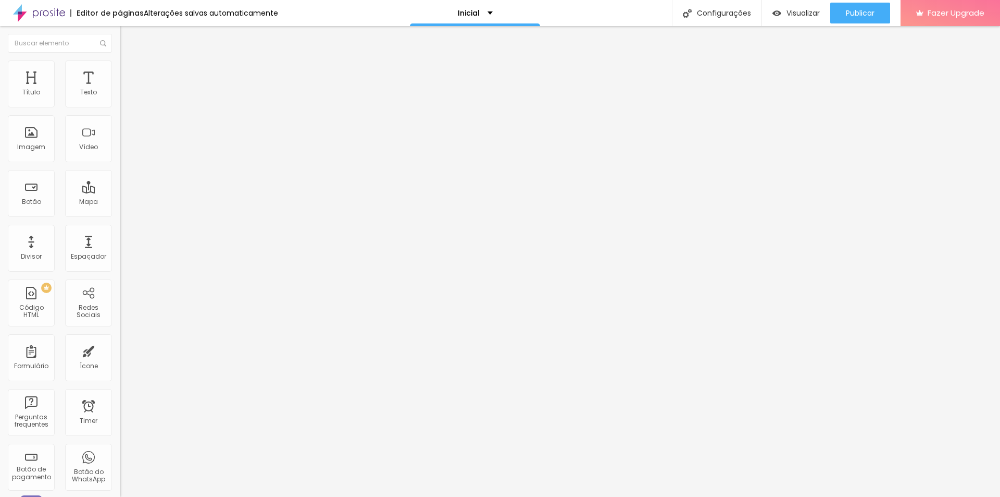
type input "15"
click at [120, 210] on input "range" at bounding box center [153, 214] width 67 height 8
drag, startPoint x: 100, startPoint y: 182, endPoint x: 81, endPoint y: 189, distance: 19.9
click at [120, 360] on textarea "Olá, cheguei até você pela página {page_title} e gostaria de mais informações" at bounding box center [179, 369] width 118 height 18
type textarea "Olá, cheguei até você pelo sei site e gostaria de mais informações"
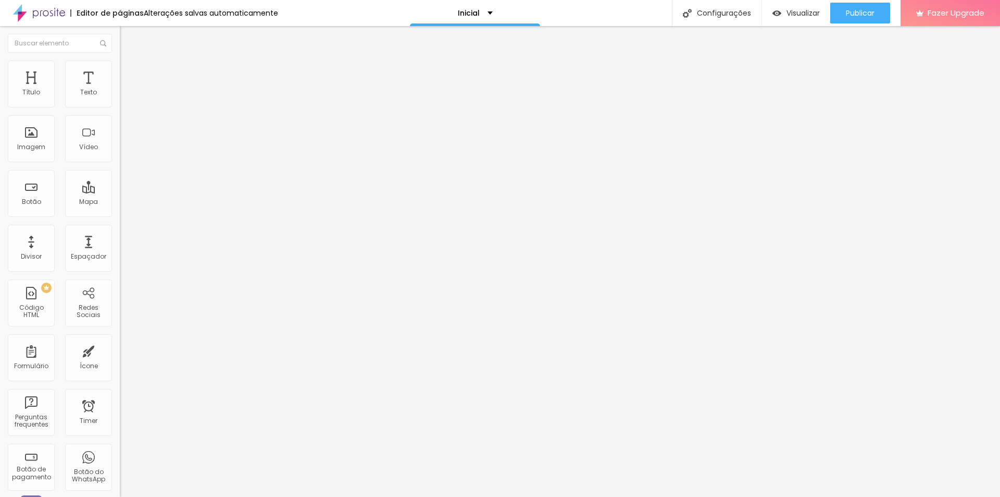
click at [120, 75] on img at bounding box center [124, 73] width 9 height 9
click at [124, 172] on img at bounding box center [127, 175] width 6 height 6
radio input "false"
click at [120, 171] on button at bounding box center [127, 176] width 15 height 11
radio input "false"
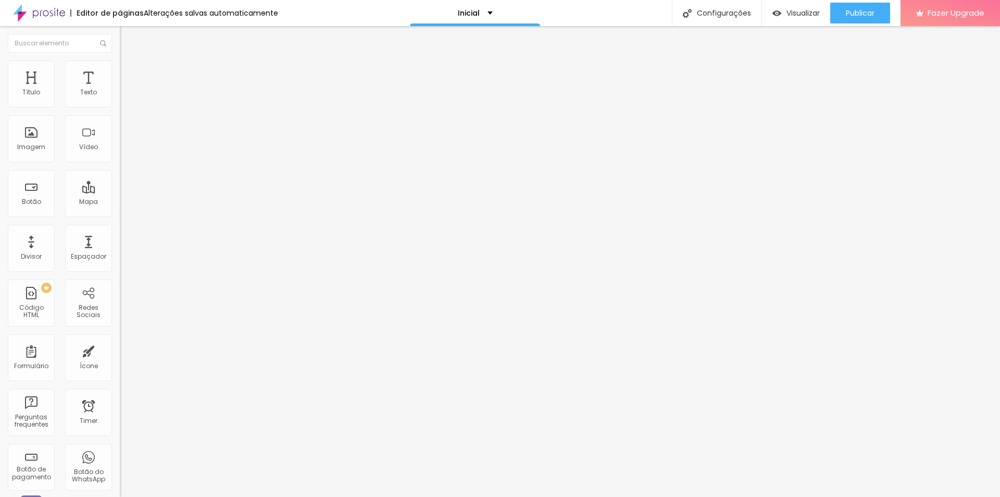
radio input "true"
click at [120, 171] on button at bounding box center [127, 176] width 15 height 11
radio input "true"
drag, startPoint x: 46, startPoint y: 164, endPoint x: 77, endPoint y: 167, distance: 30.3
click at [120, 311] on input "range" at bounding box center [153, 315] width 67 height 8
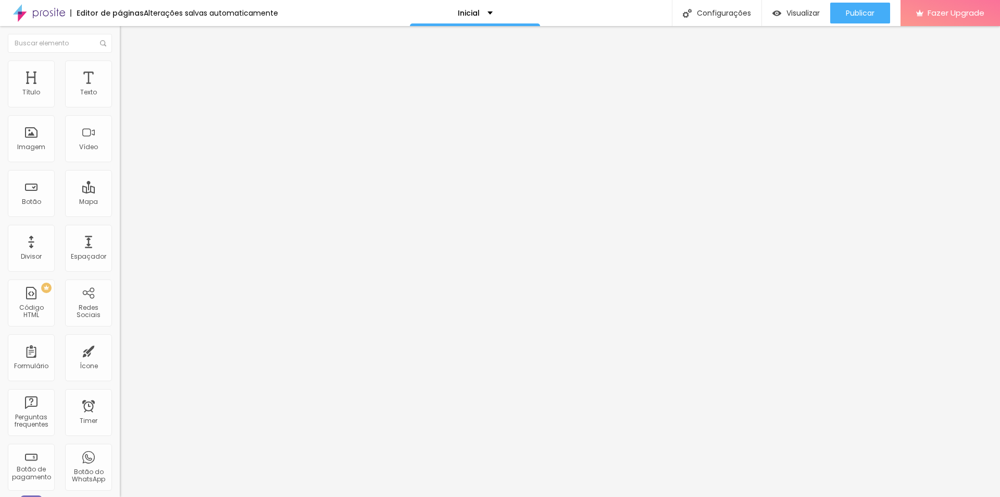
click at [120, 337] on div "Cor Verde claro Verde claro Verde escuro" at bounding box center [180, 351] width 120 height 29
click at [120, 342] on span "Verde claro" at bounding box center [138, 346] width 36 height 9
click at [120, 358] on span "Verde escuro" at bounding box center [141, 362] width 42 height 9
click at [120, 71] on li "Estilo" at bounding box center [180, 74] width 120 height 10
click at [120, 370] on span "Reta" at bounding box center [127, 374] width 15 height 9
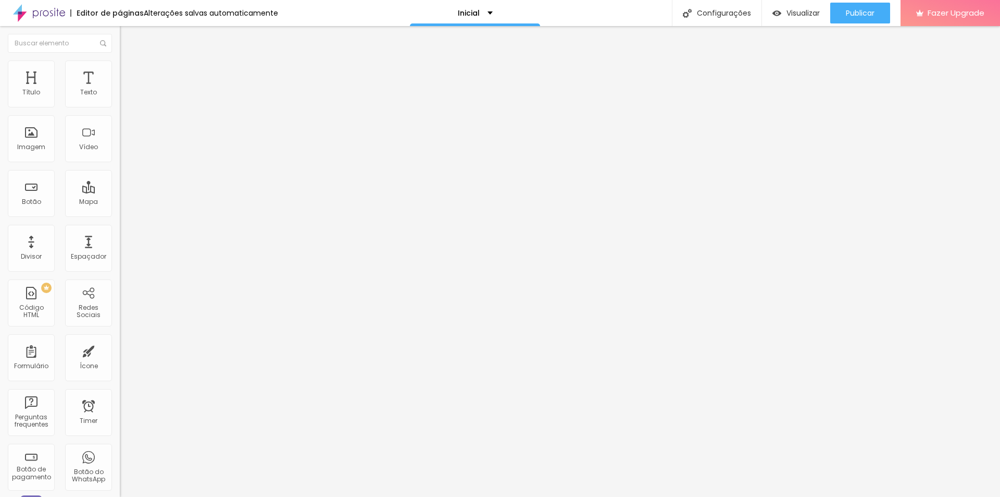
click at [120, 393] on span "Arredondada" at bounding box center [142, 397] width 44 height 9
click at [861, 9] on span "Publicar" at bounding box center [860, 13] width 29 height 8
